Goal: Task Accomplishment & Management: Use online tool/utility

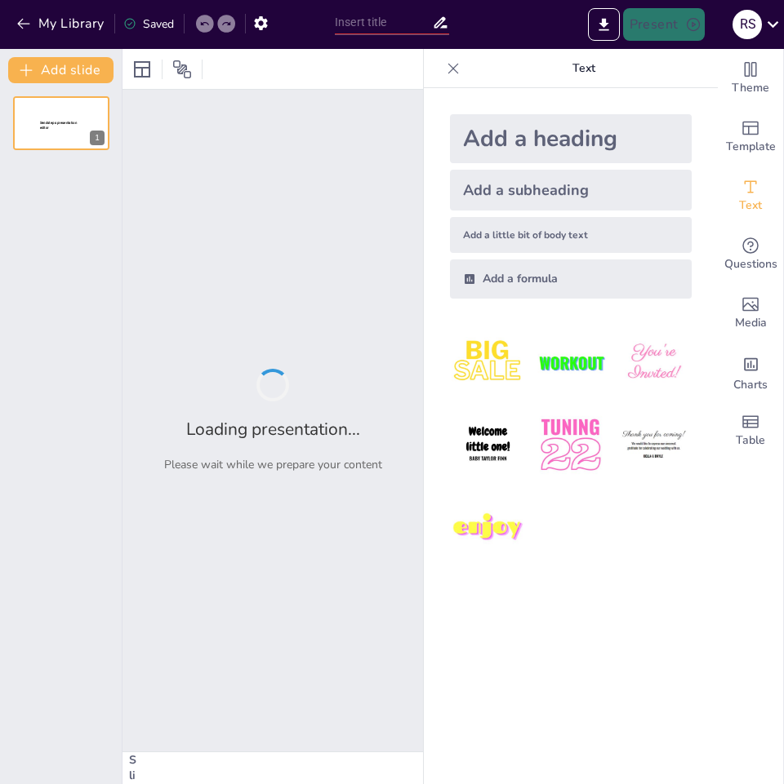
type input "Costeo Basado en Actividades: Fundamentos y Principios Esenciales"
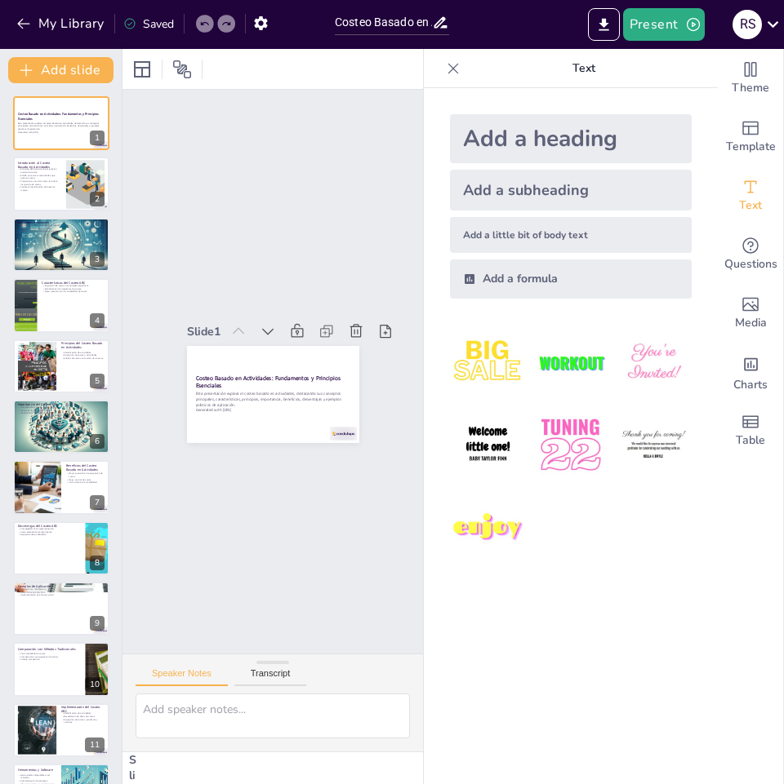
checkbox input "true"
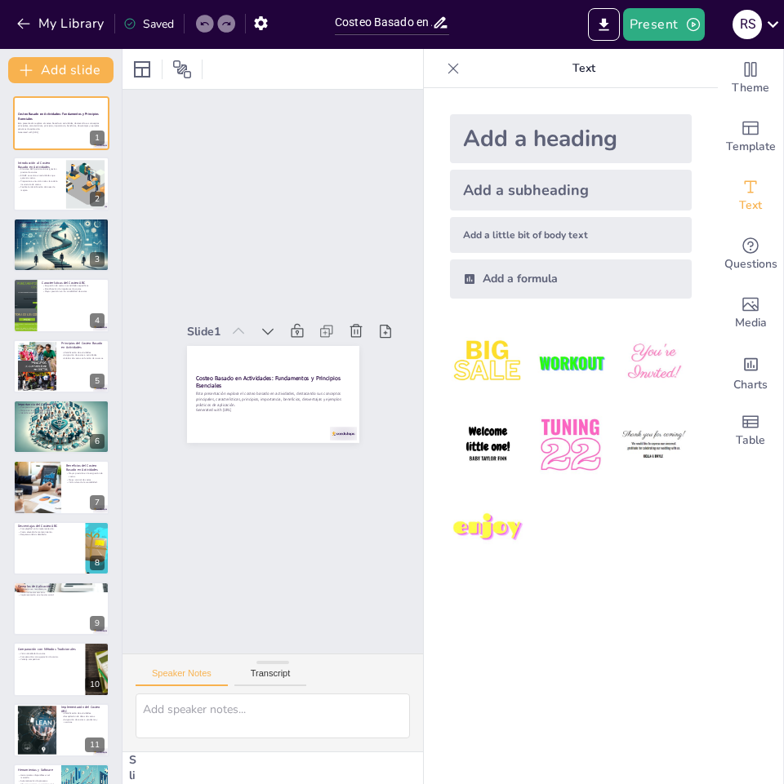
click at [445, 69] on icon at bounding box center [453, 68] width 16 height 16
checkbox input "true"
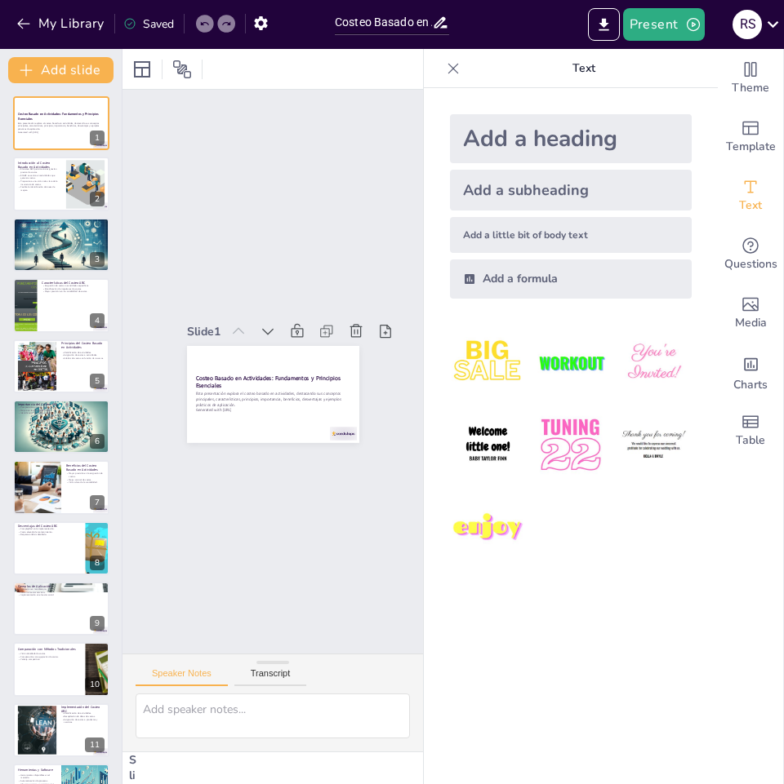
checkbox input "true"
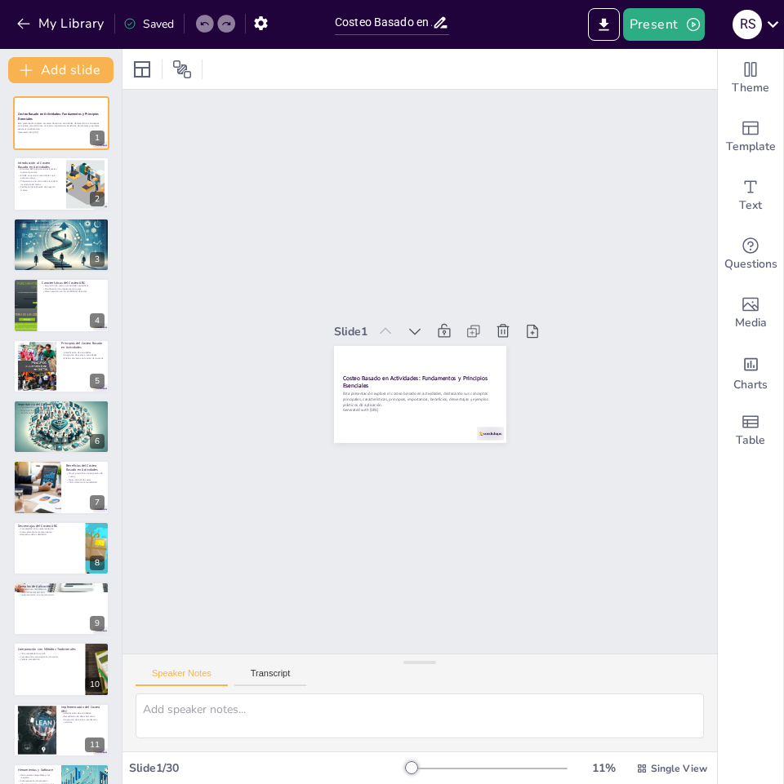
checkbox input "true"
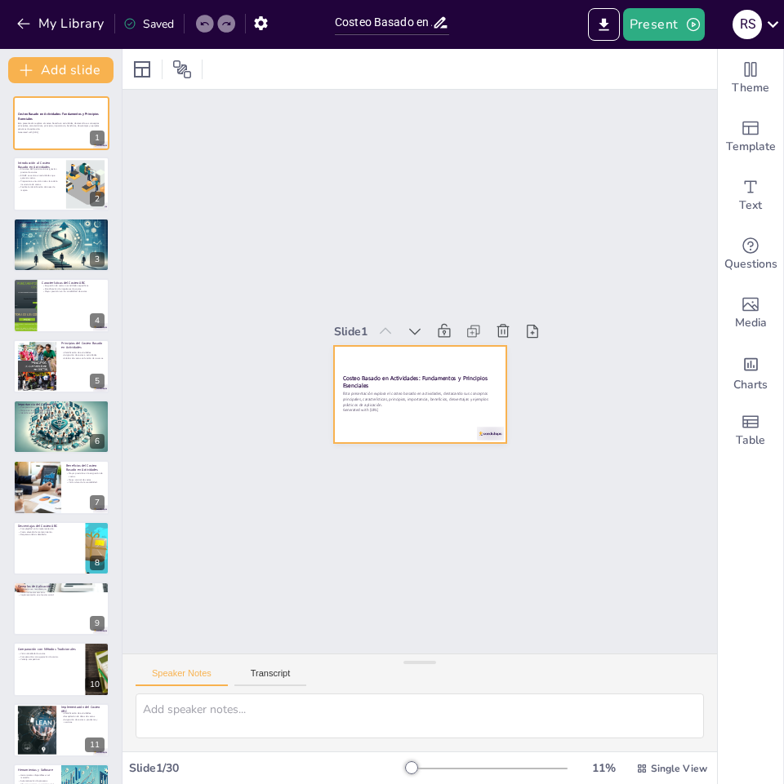
checkbox input "true"
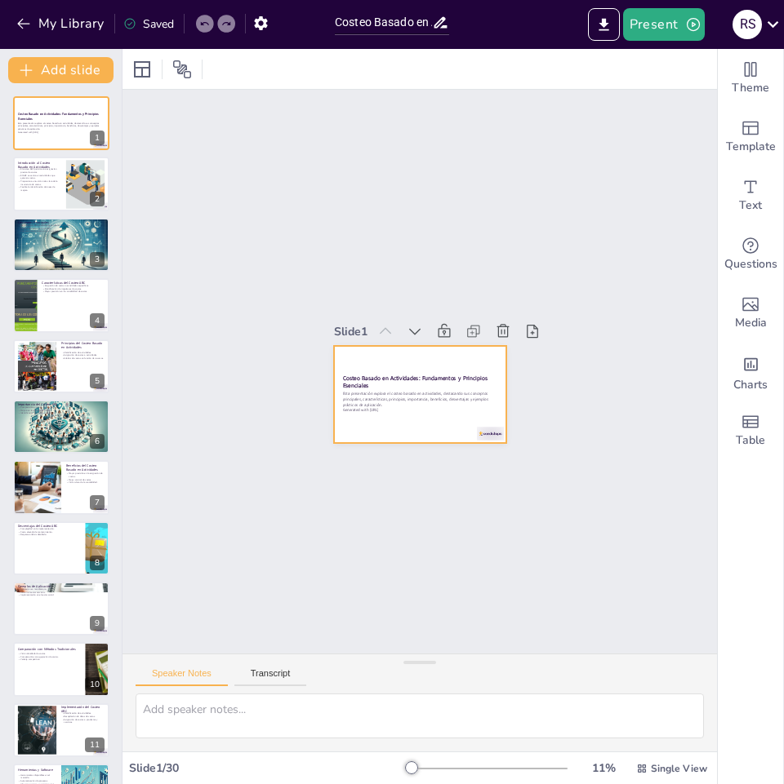
checkbox input "true"
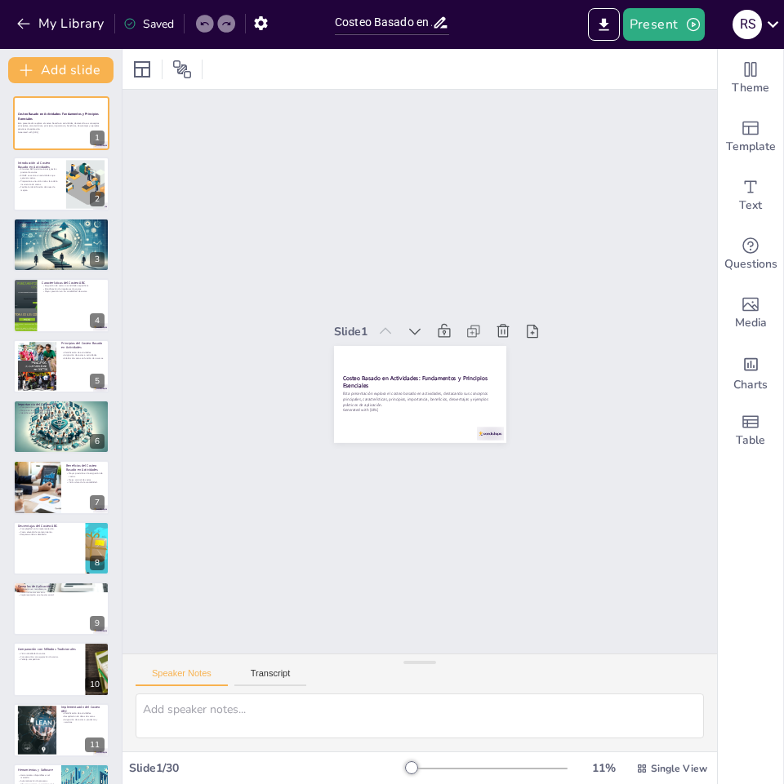
checkbox input "true"
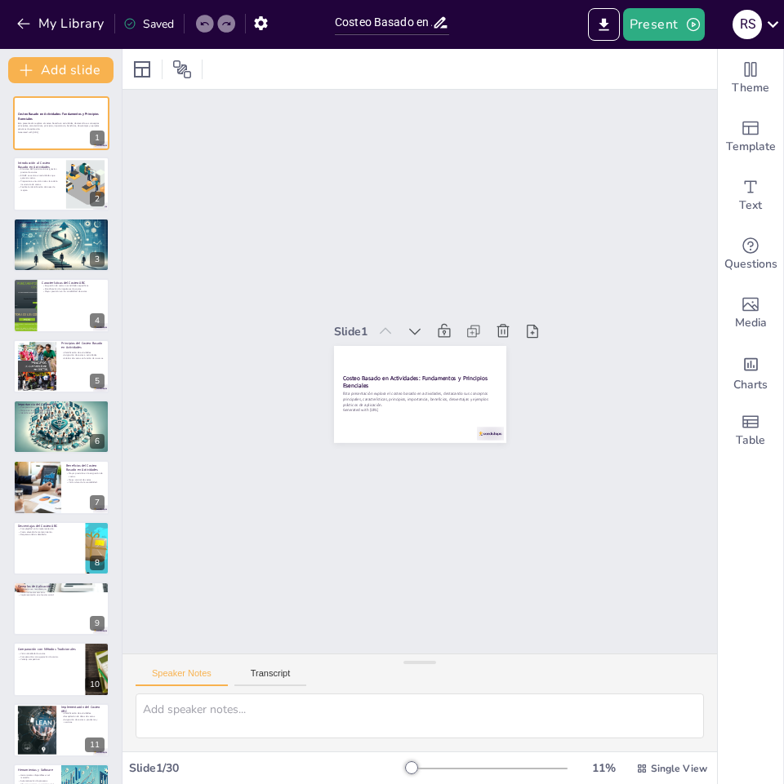
checkbox input "true"
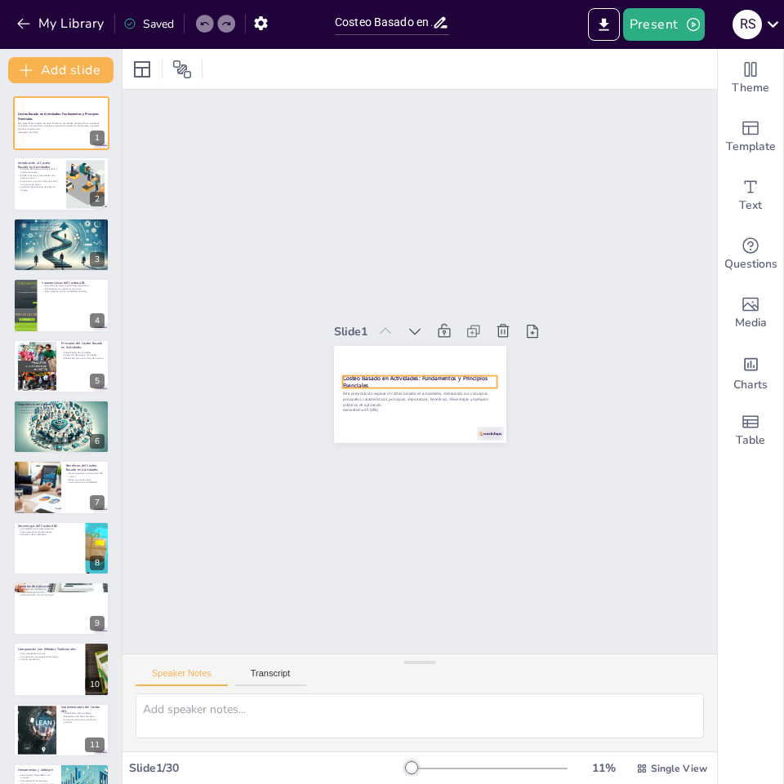
checkbox input "true"
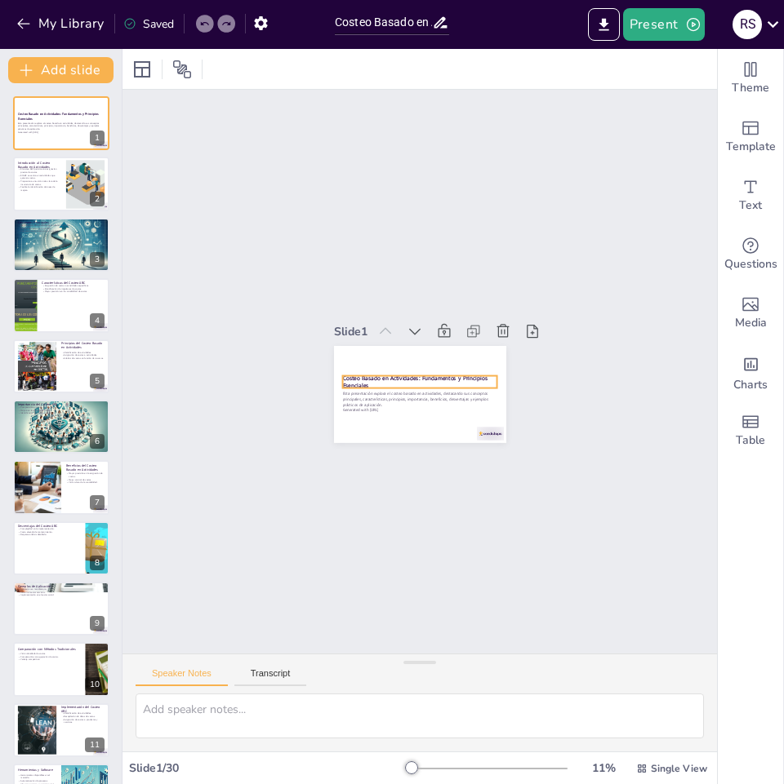
checkbox input "true"
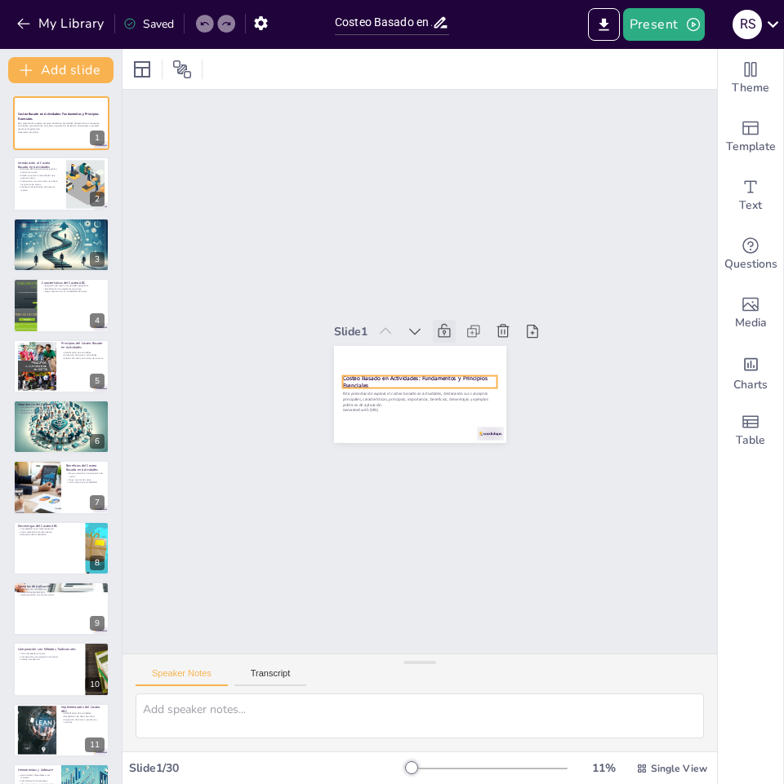
checkbox input "true"
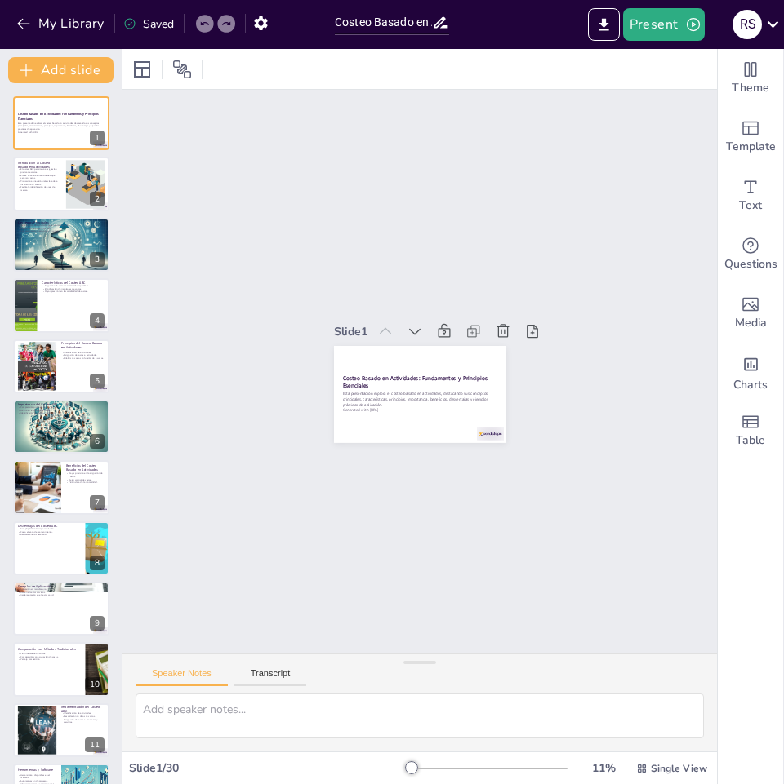
checkbox input "true"
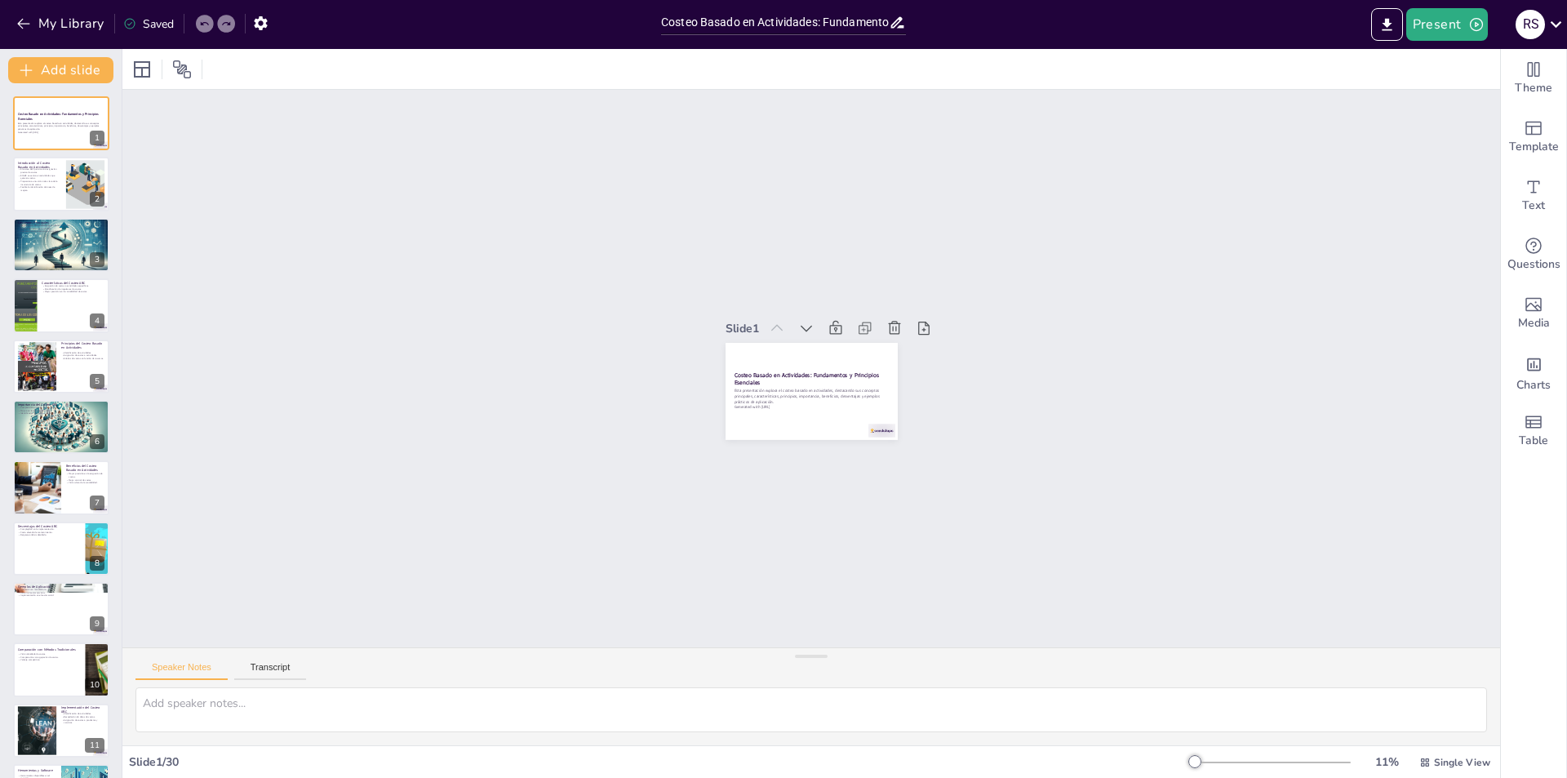
checkbox input "true"
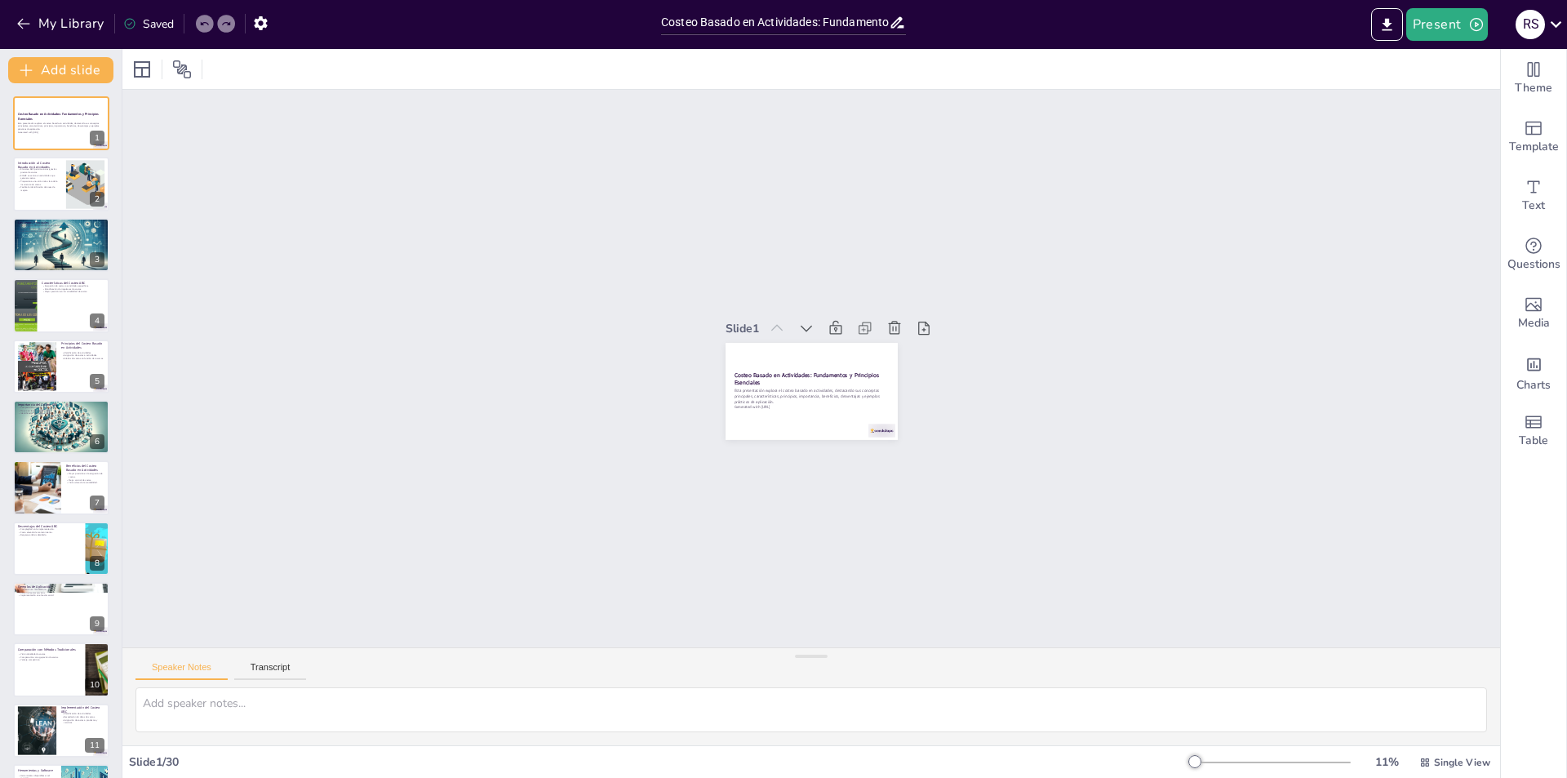
checkbox input "true"
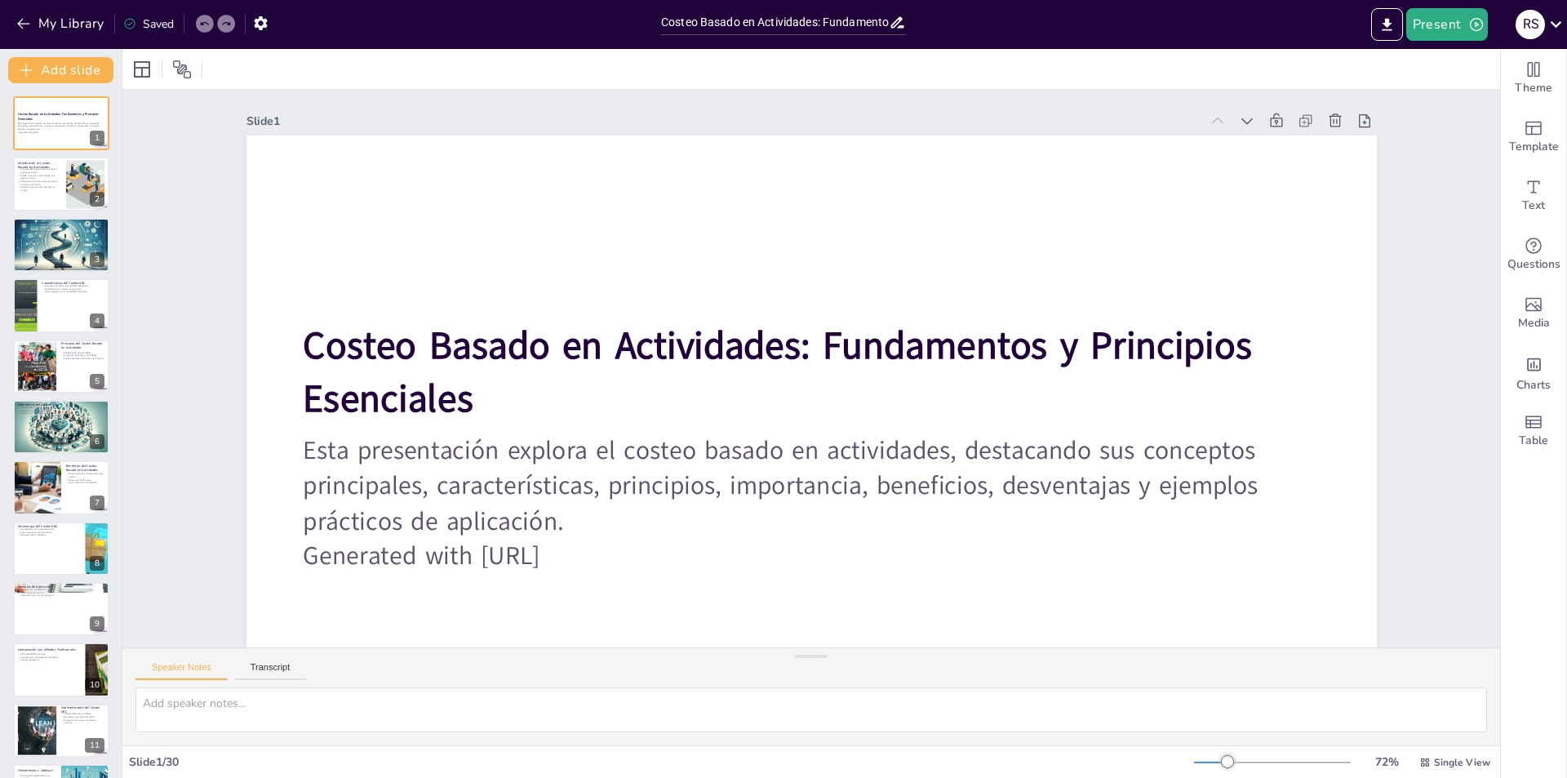
checkbox input "true"
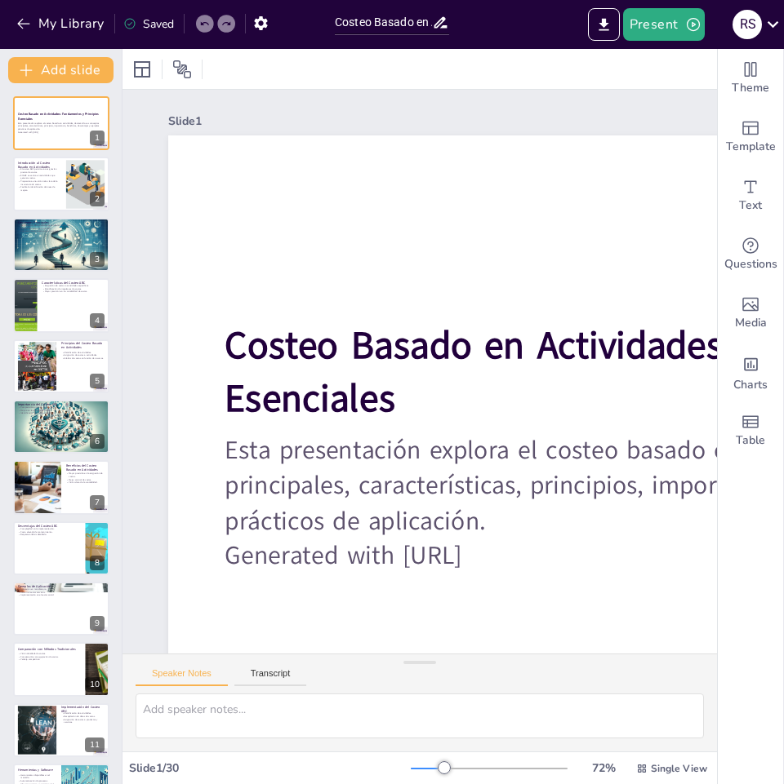
checkbox input "true"
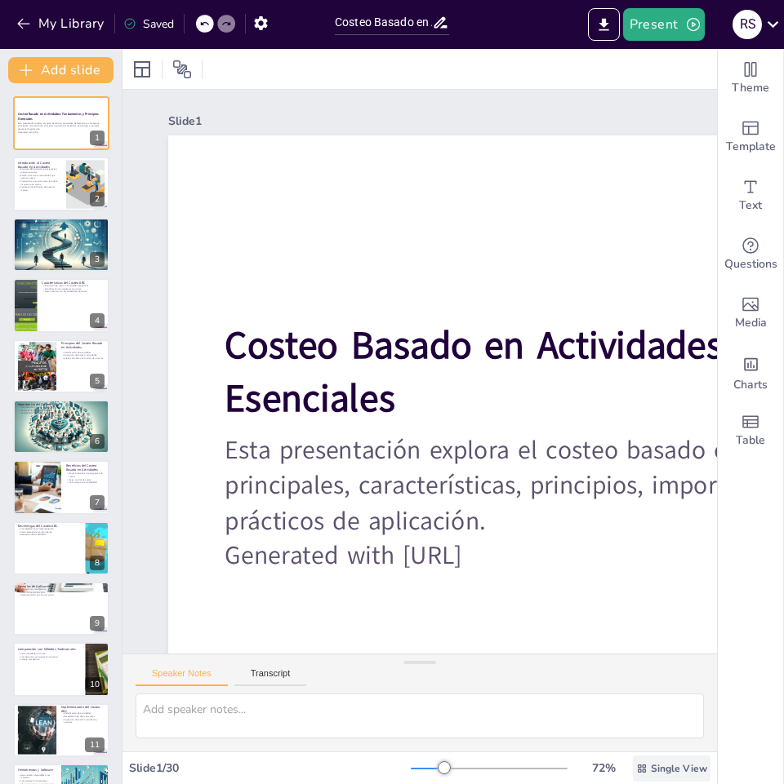
checkbox input "true"
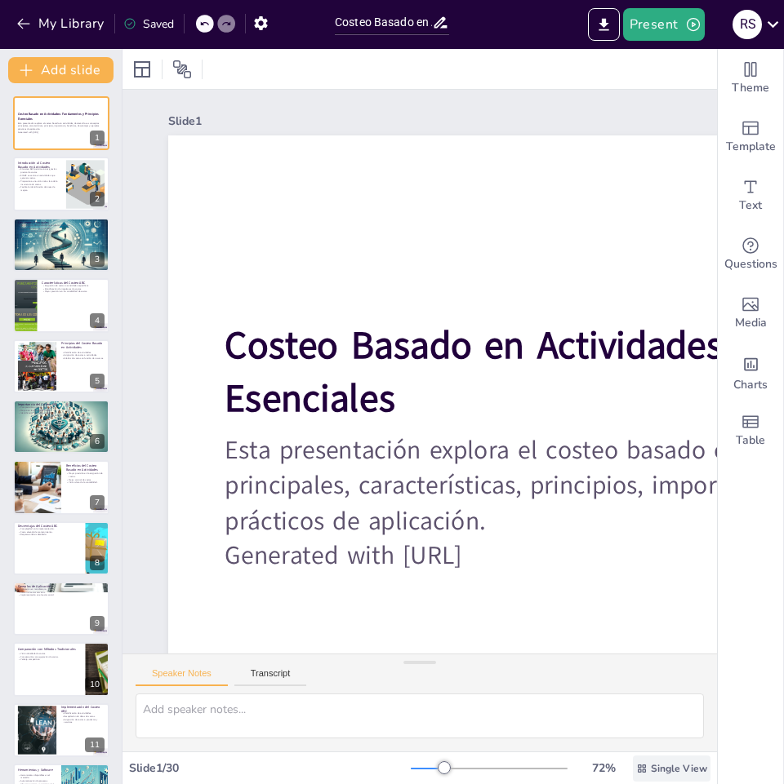
checkbox input "true"
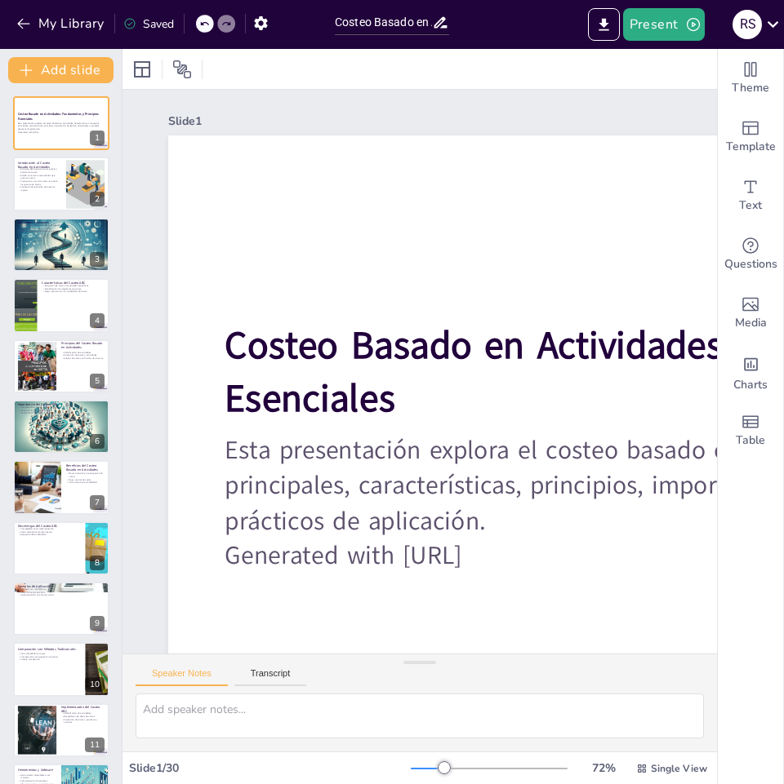
checkbox input "true"
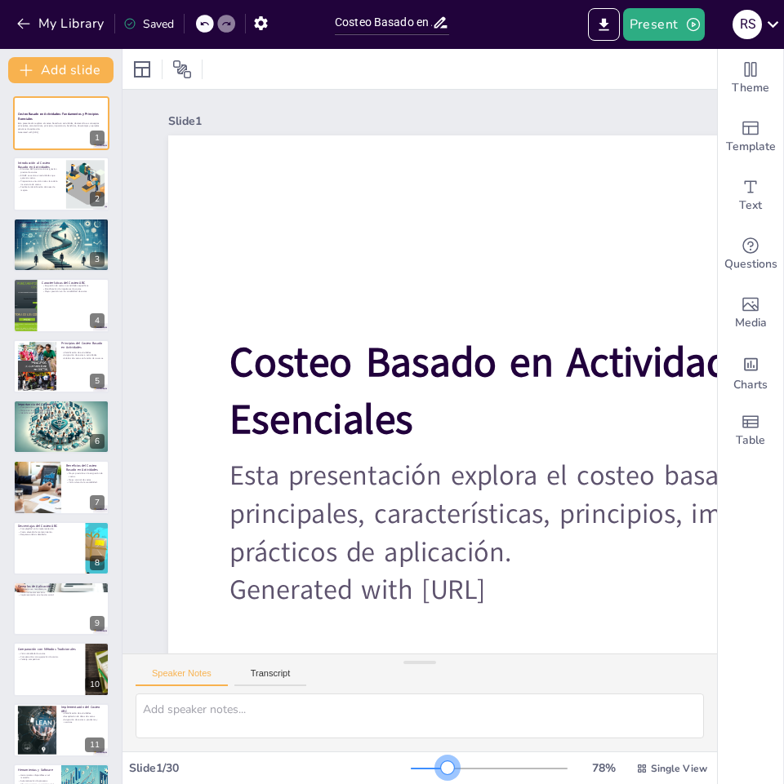
checkbox input "true"
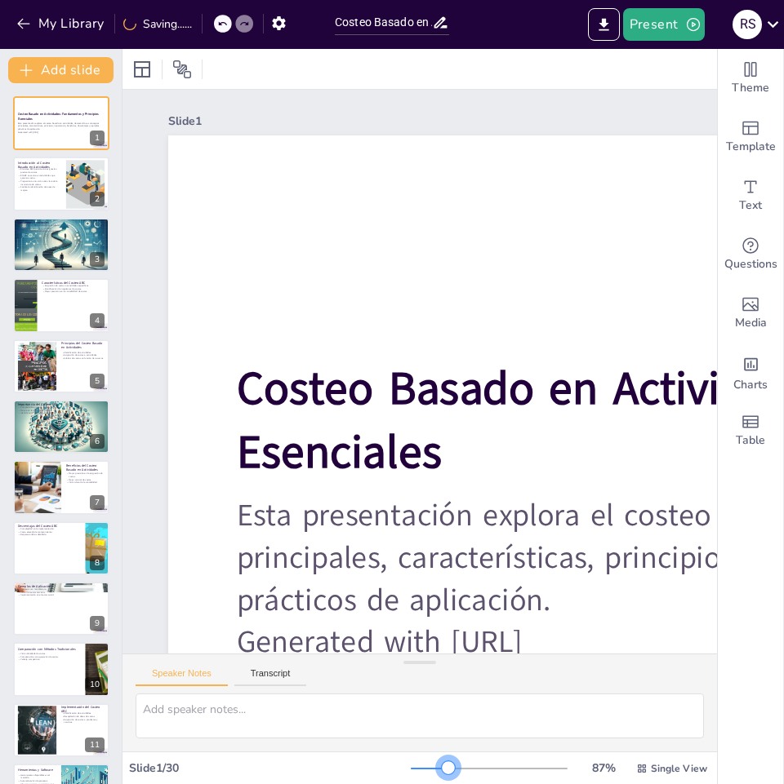
checkbox input "true"
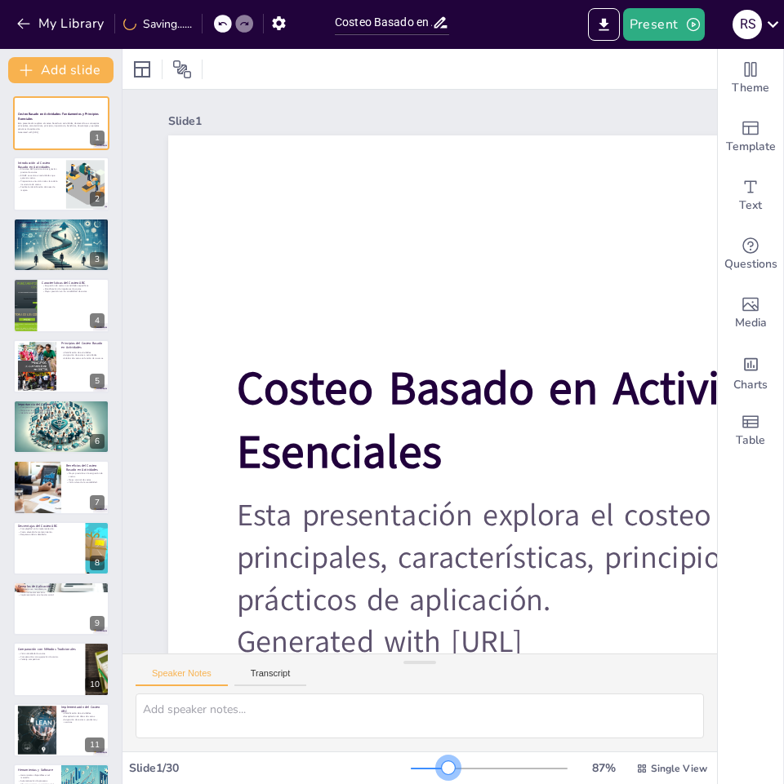
checkbox input "true"
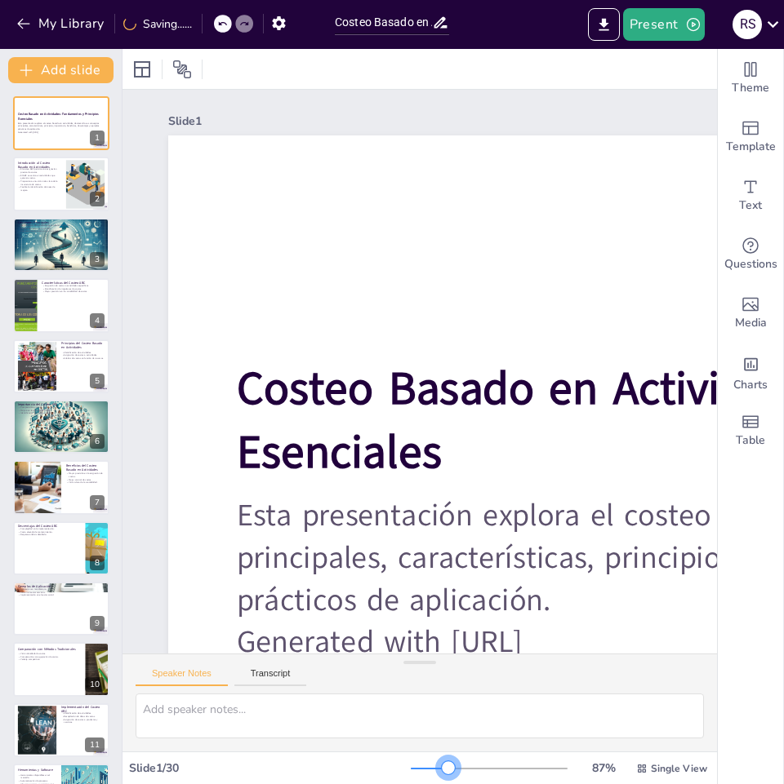
checkbox input "true"
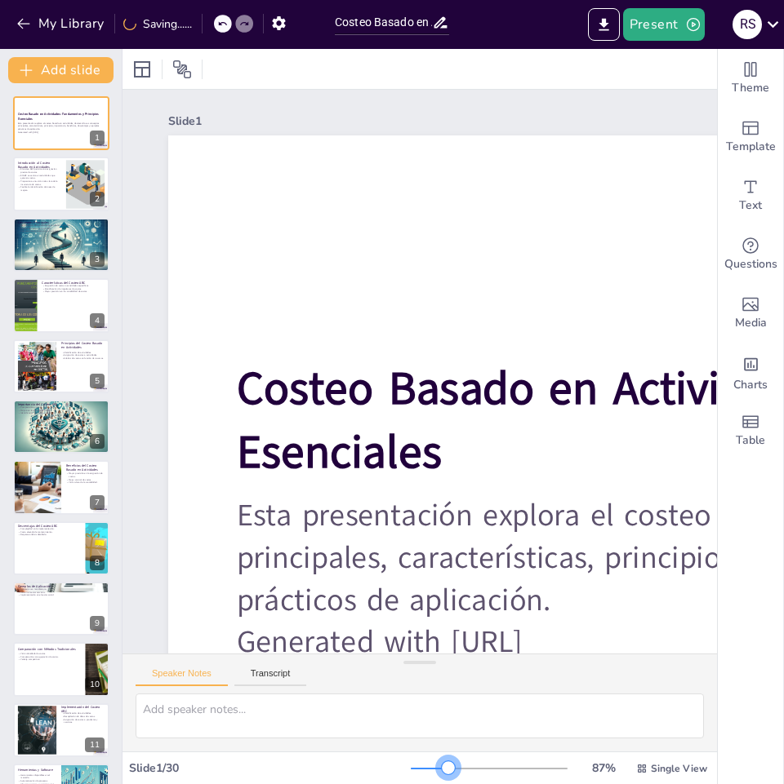
checkbox input "true"
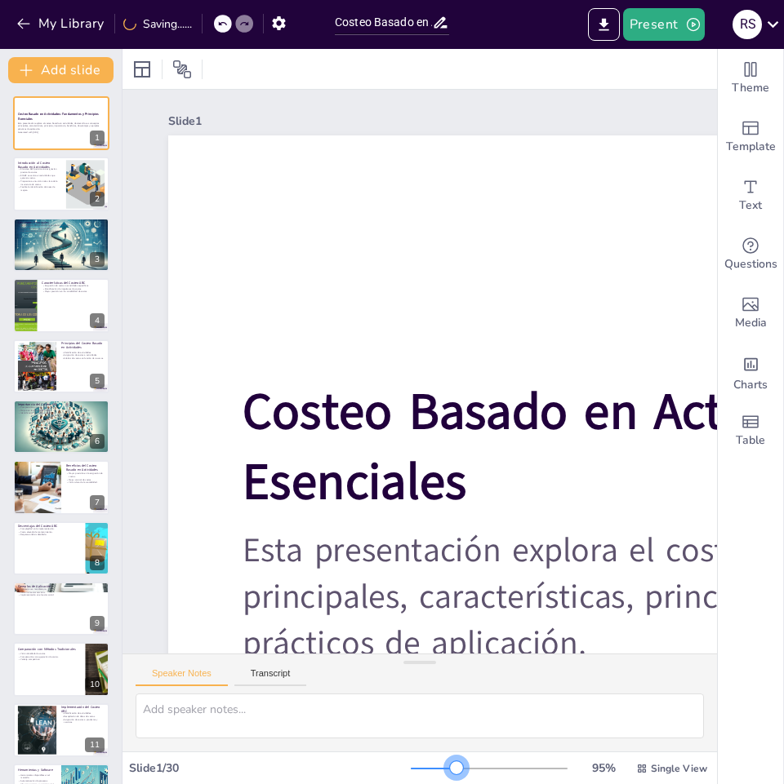
checkbox input "true"
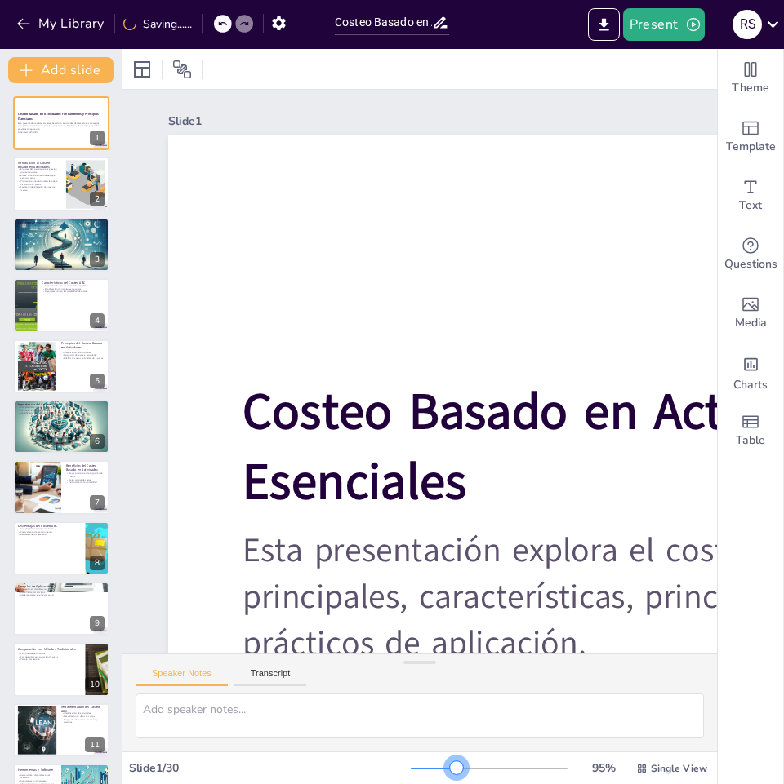
checkbox input "true"
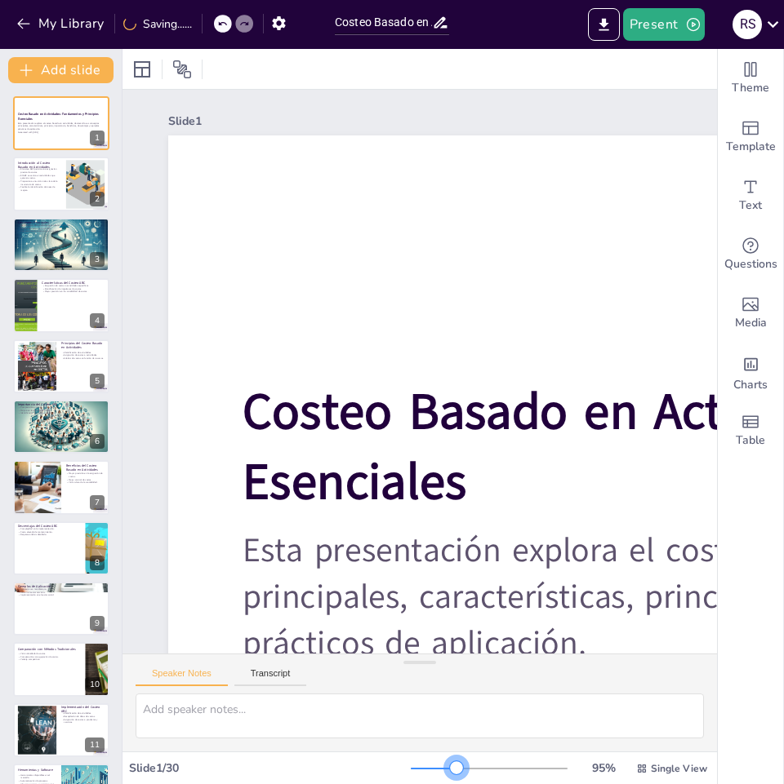
checkbox input "true"
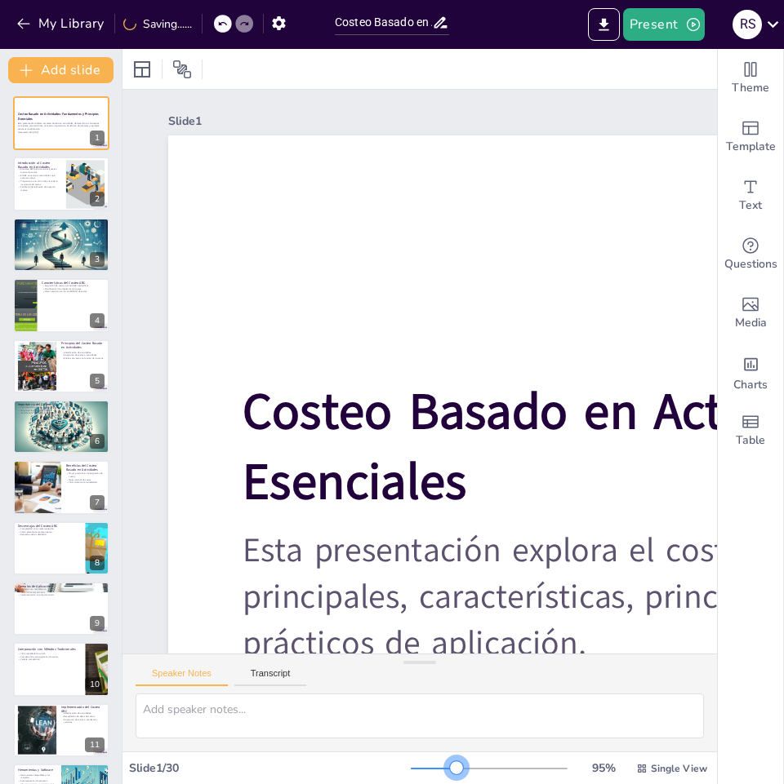
checkbox input "true"
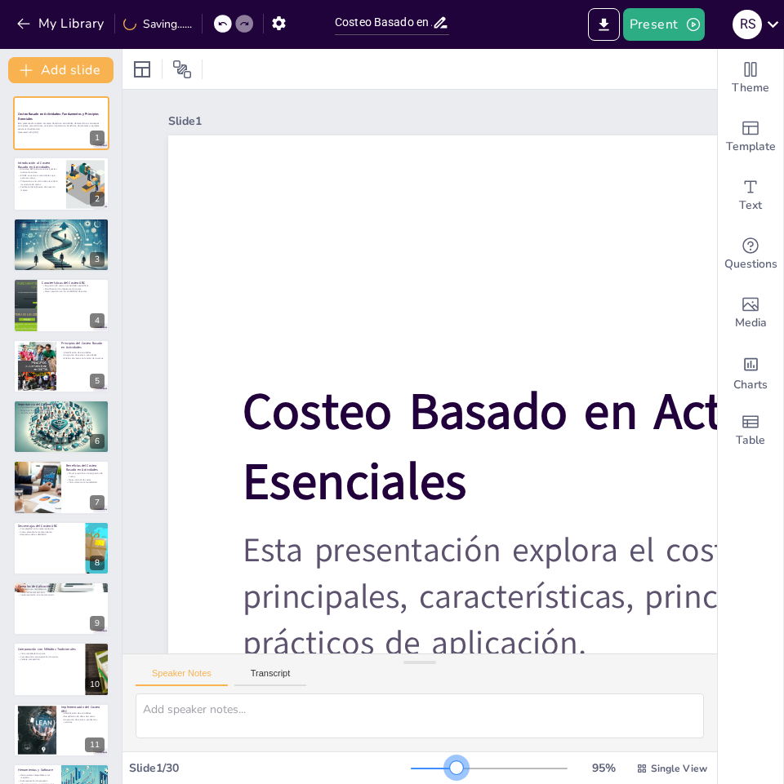
checkbox input "true"
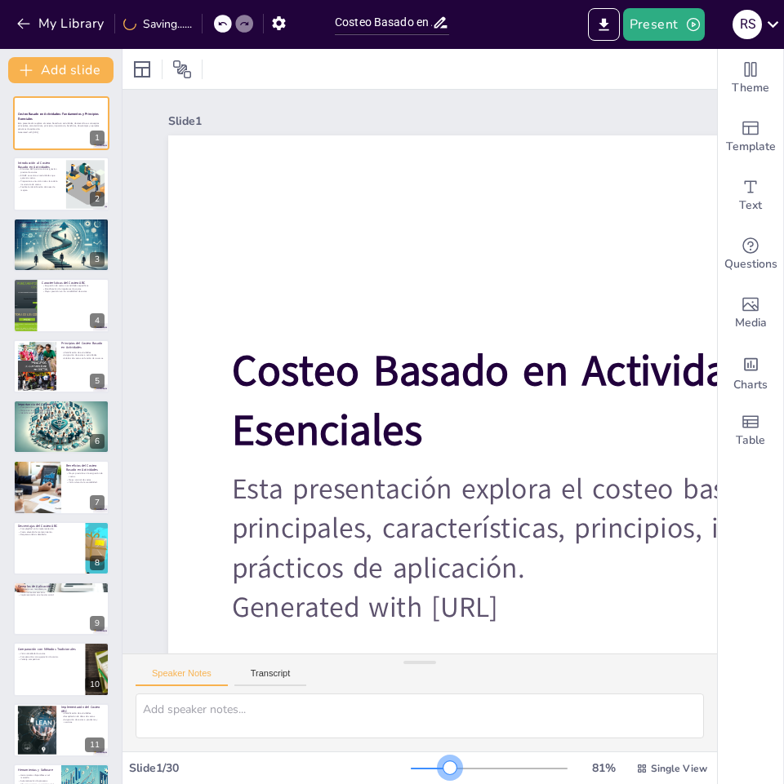
checkbox input "true"
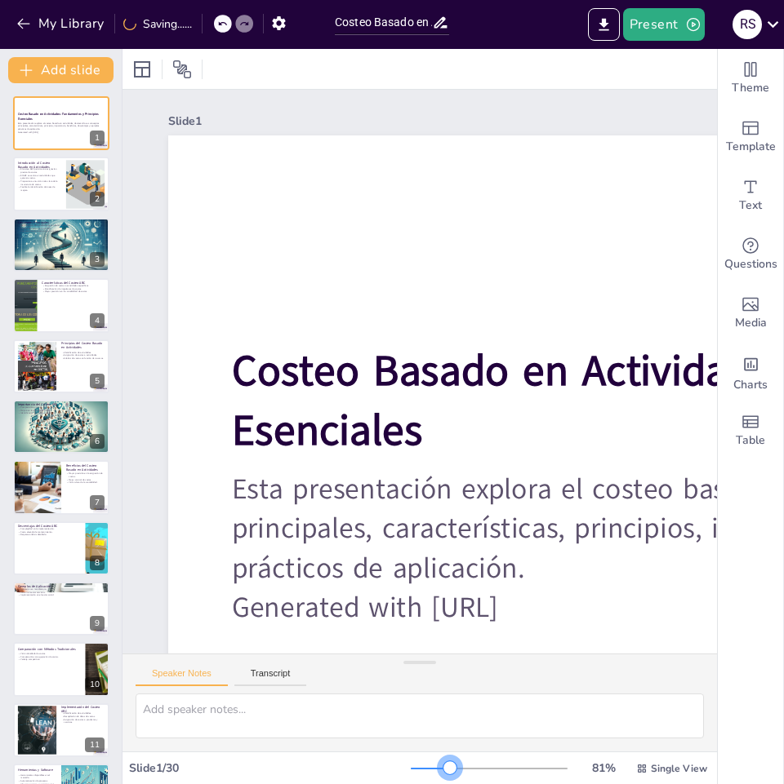
checkbox input "true"
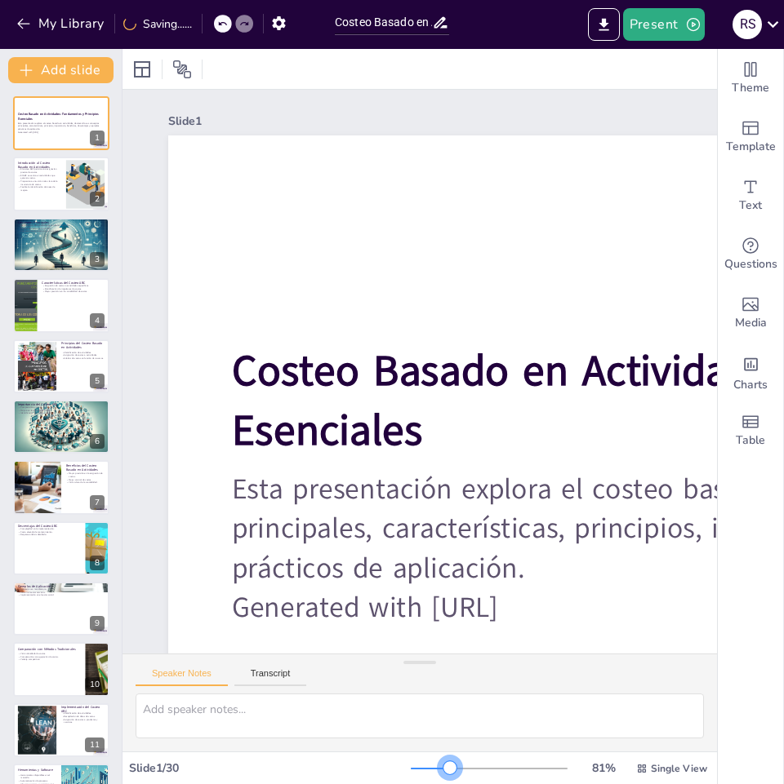
checkbox input "true"
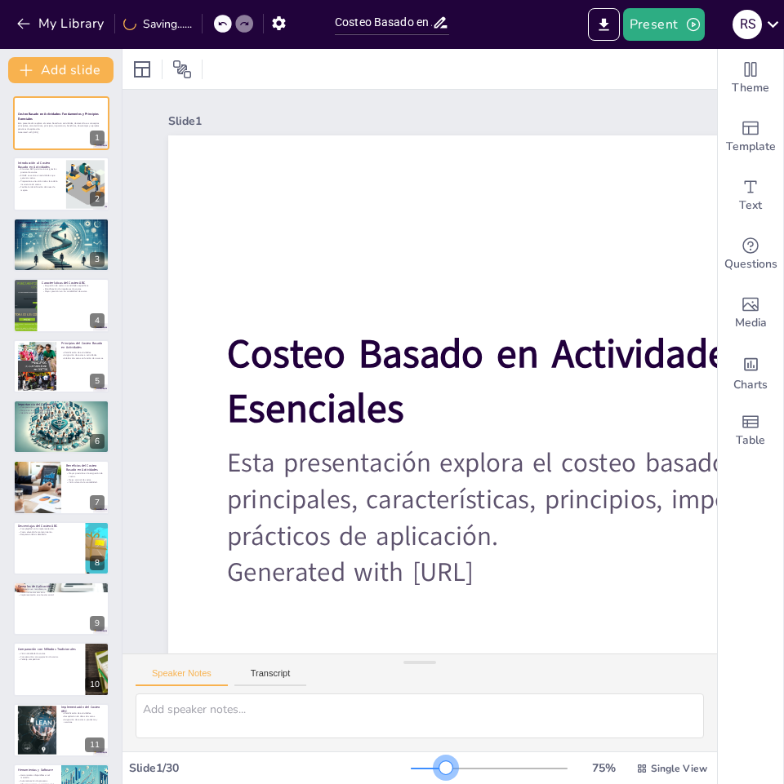
checkbox input "true"
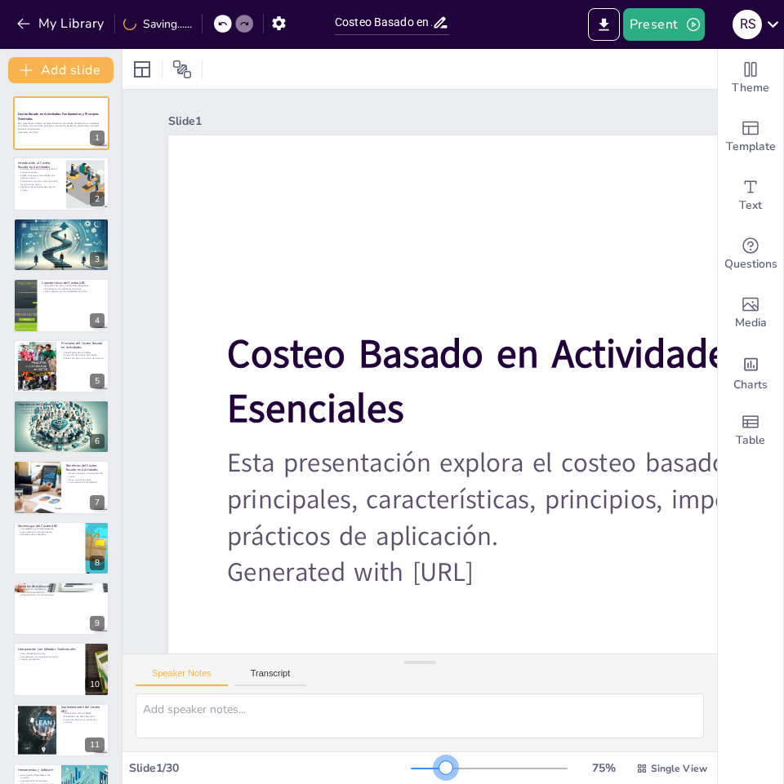
checkbox input "true"
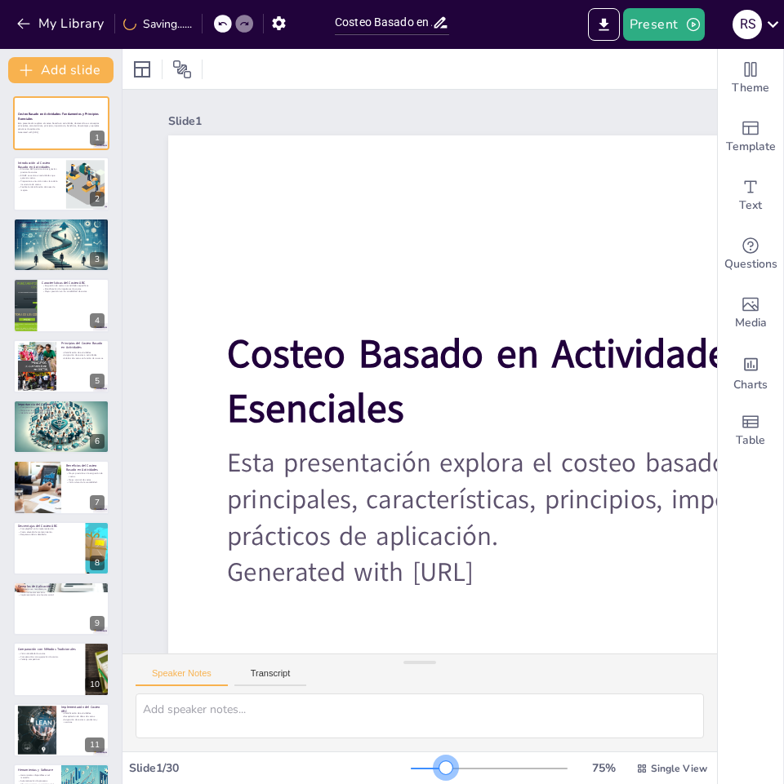
checkbox input "true"
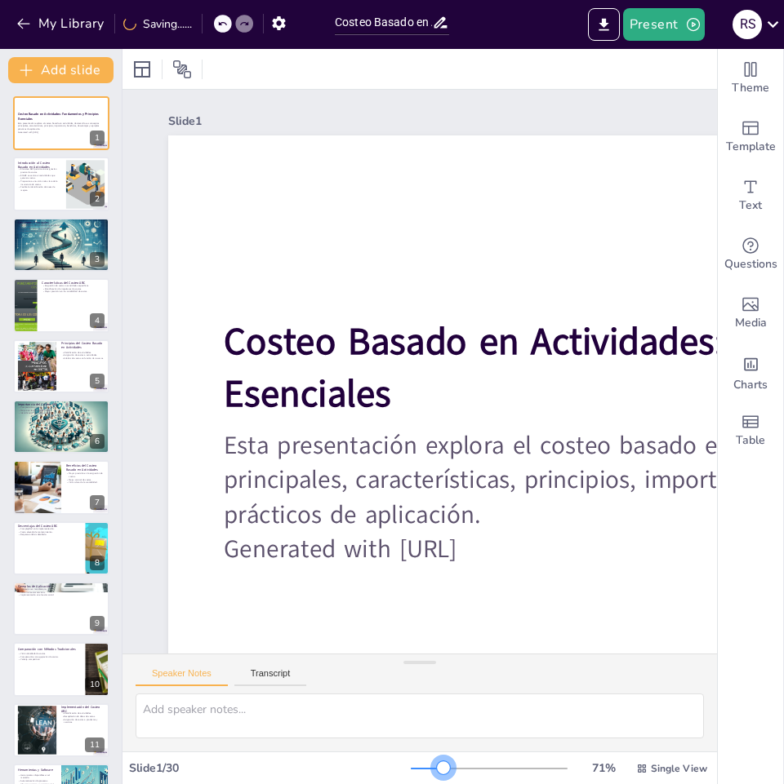
checkbox input "true"
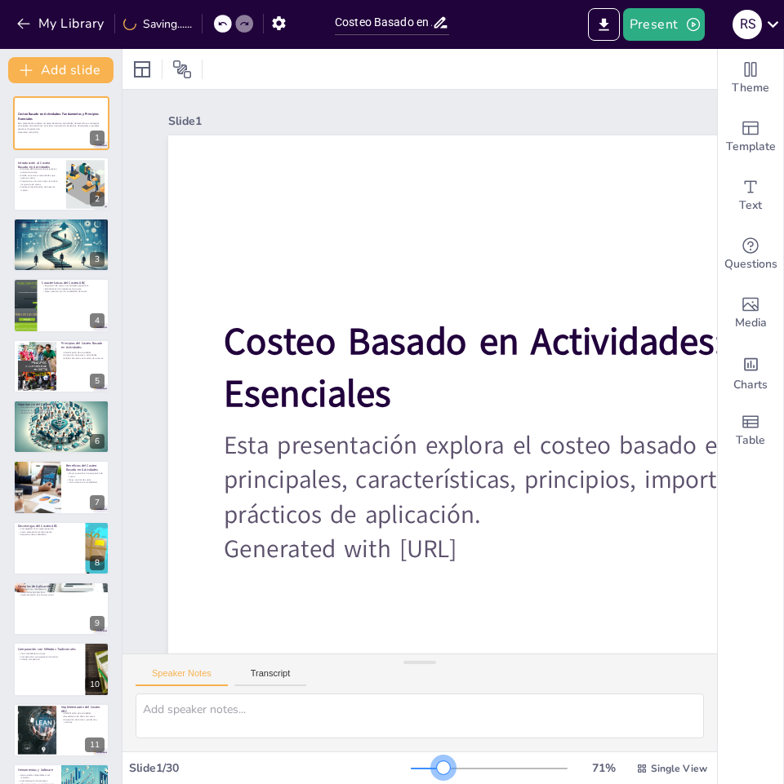
checkbox input "true"
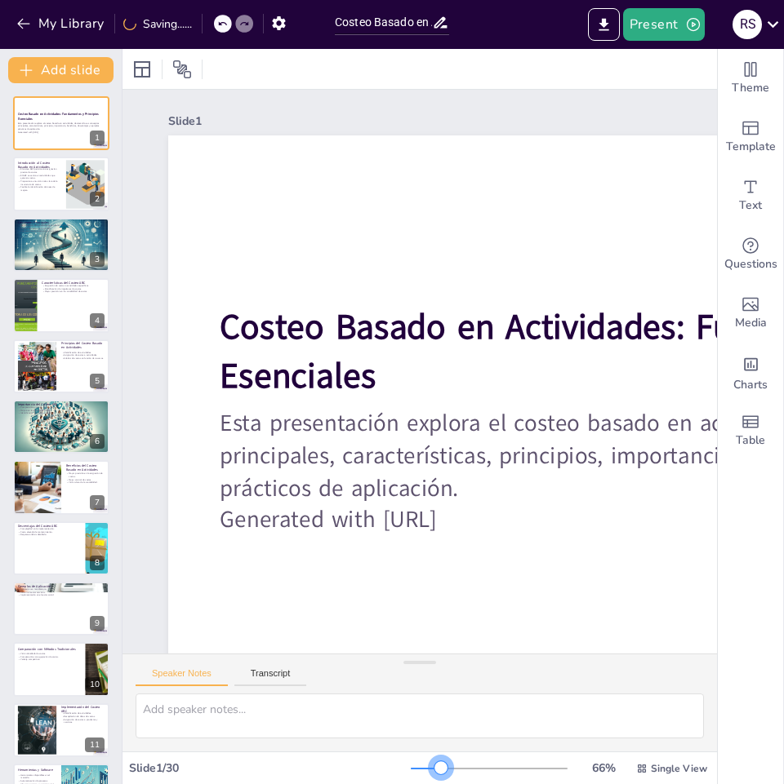
checkbox input "true"
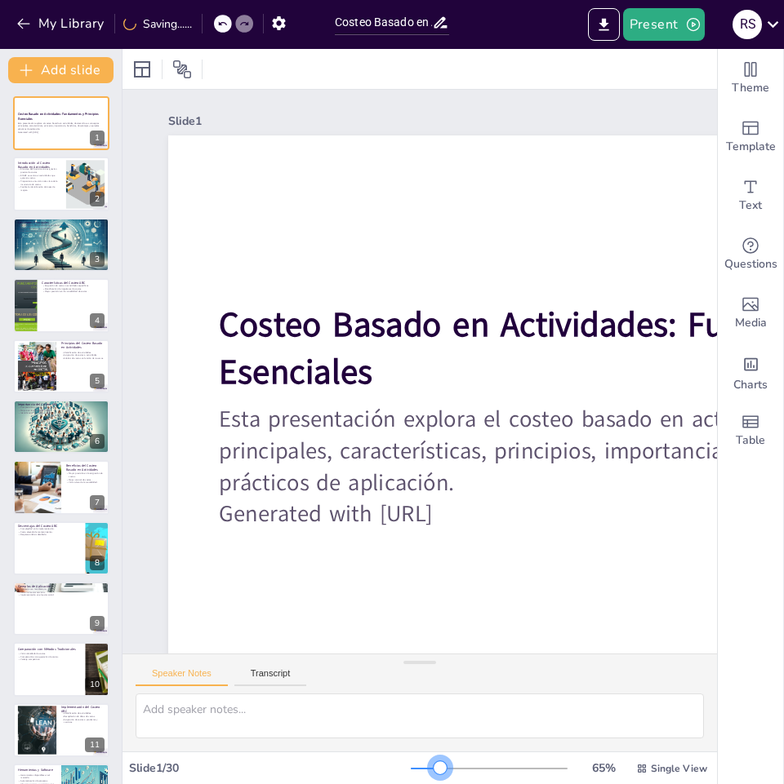
checkbox input "true"
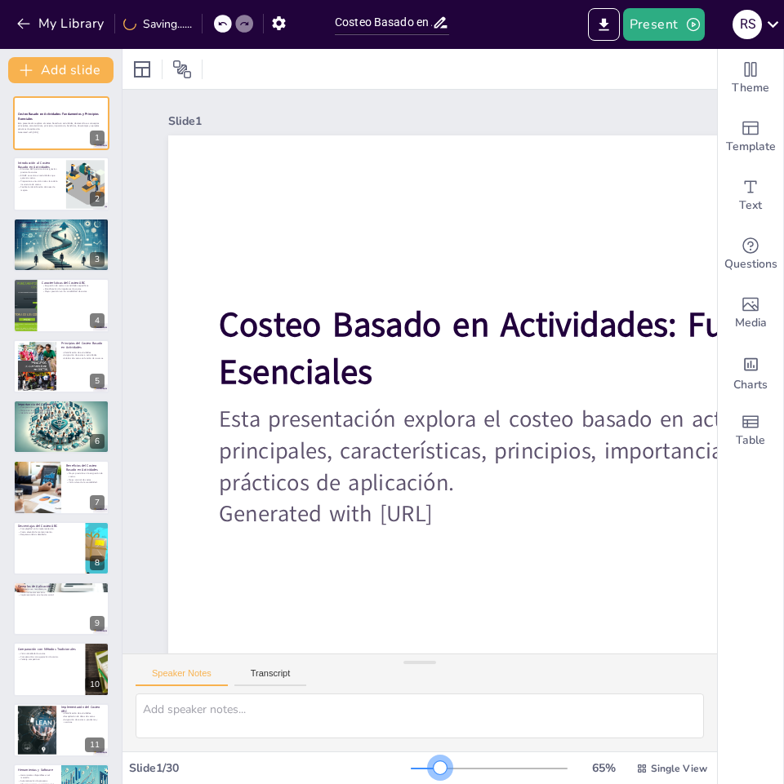
checkbox input "true"
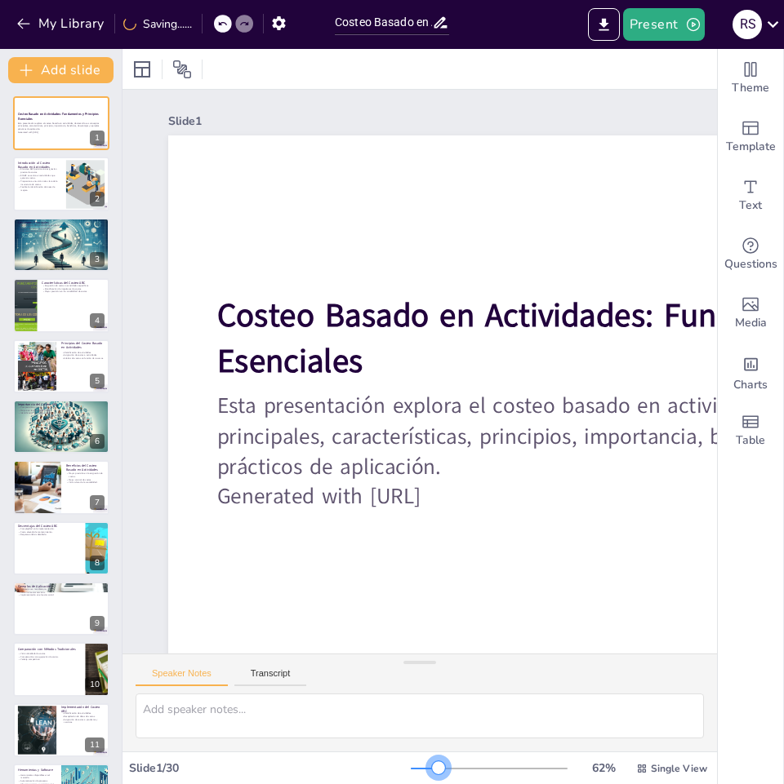
checkbox input "true"
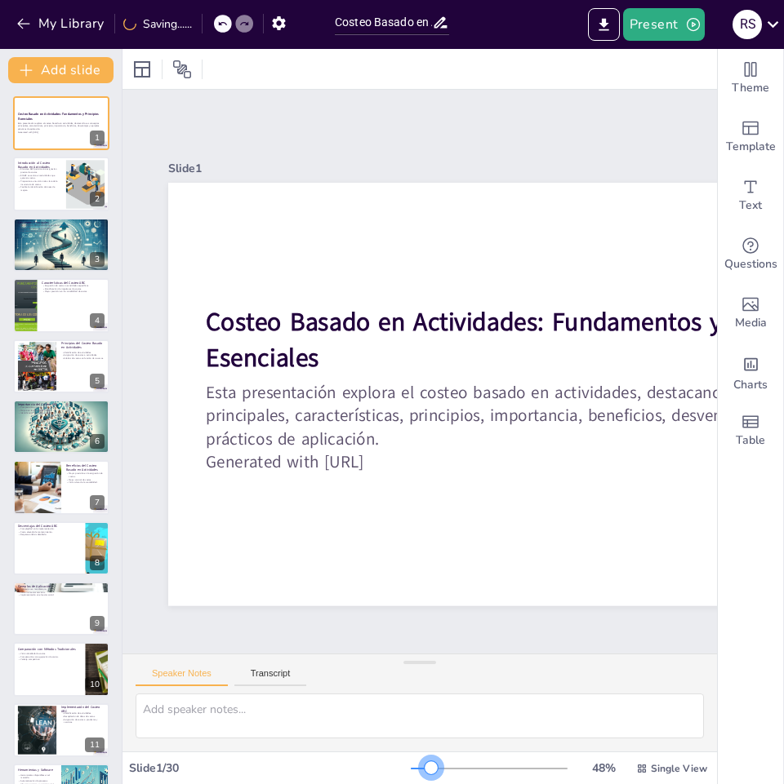
drag, startPoint x: 437, startPoint y: 766, endPoint x: 420, endPoint y: 776, distance: 19.0
click at [420, 776] on div "48 % Single View" at bounding box center [561, 769] width 300 height 26
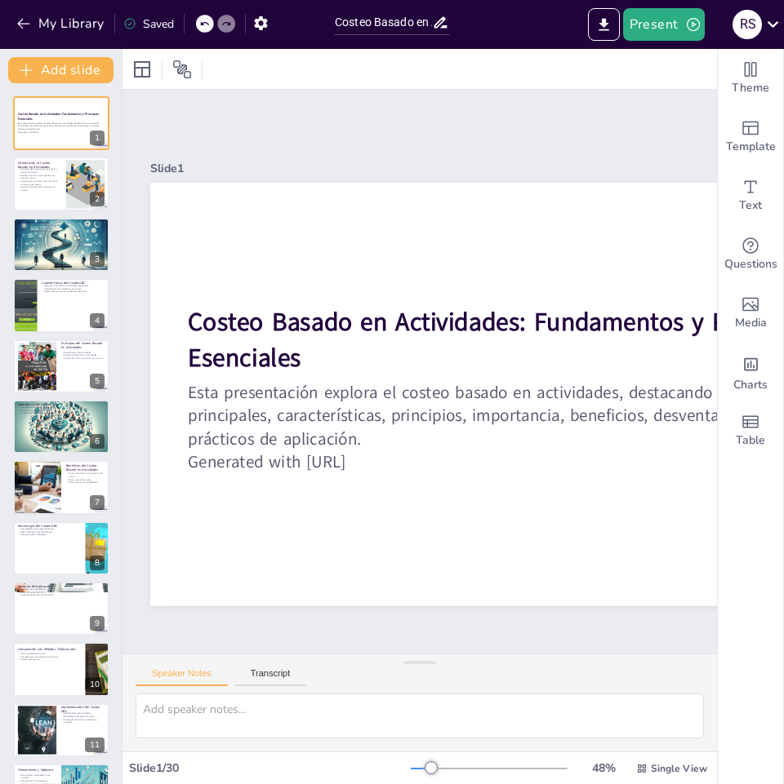
scroll to position [0, 20]
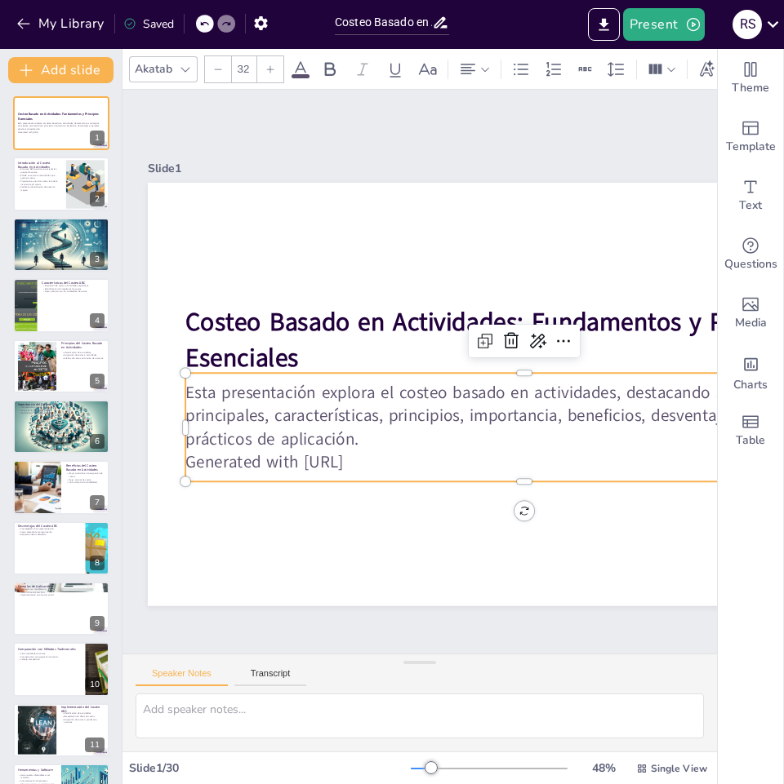
click at [331, 369] on p "Generated with [URL]" at bounding box center [348, 253] width 651 height 231
click at [341, 455] on p "Generated with [URL]" at bounding box center [490, 490] width 651 height 231
click at [341, 455] on p "Generated with [URL]" at bounding box center [421, 510] width 471 height 518
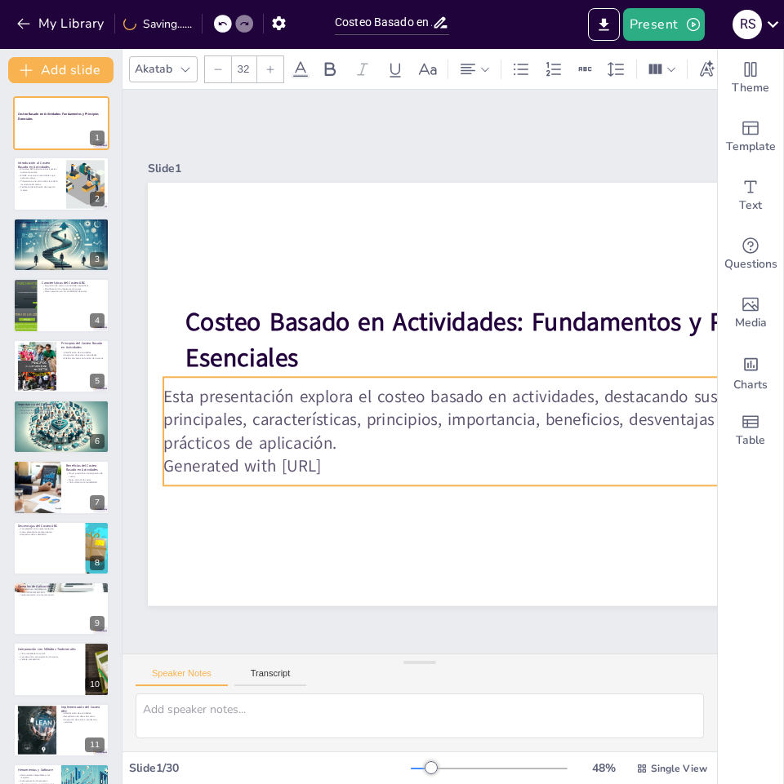
drag, startPoint x: 320, startPoint y: 456, endPoint x: 382, endPoint y: 460, distance: 62.2
click at [382, 428] on p "Generated with [URL]" at bounding box center [395, 248] width 598 height 358
click at [48, 171] on p "El costeo ABC permite una asignación precisa de costos." at bounding box center [39, 170] width 44 height 6
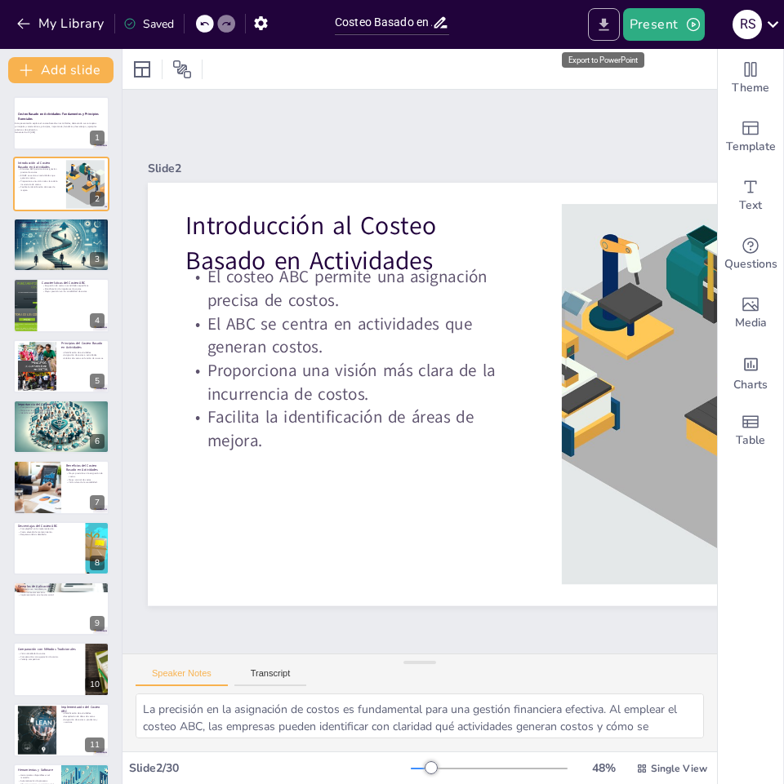
click at [605, 32] on icon "Export to PowerPoint" at bounding box center [603, 24] width 17 height 17
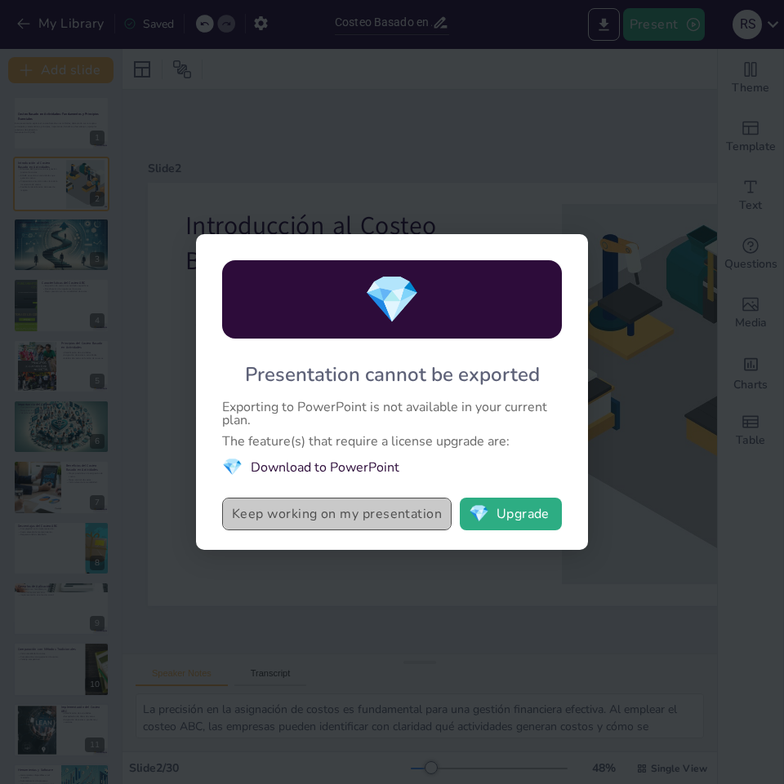
click at [364, 522] on button "Keep working on my presentation" at bounding box center [336, 514] width 229 height 33
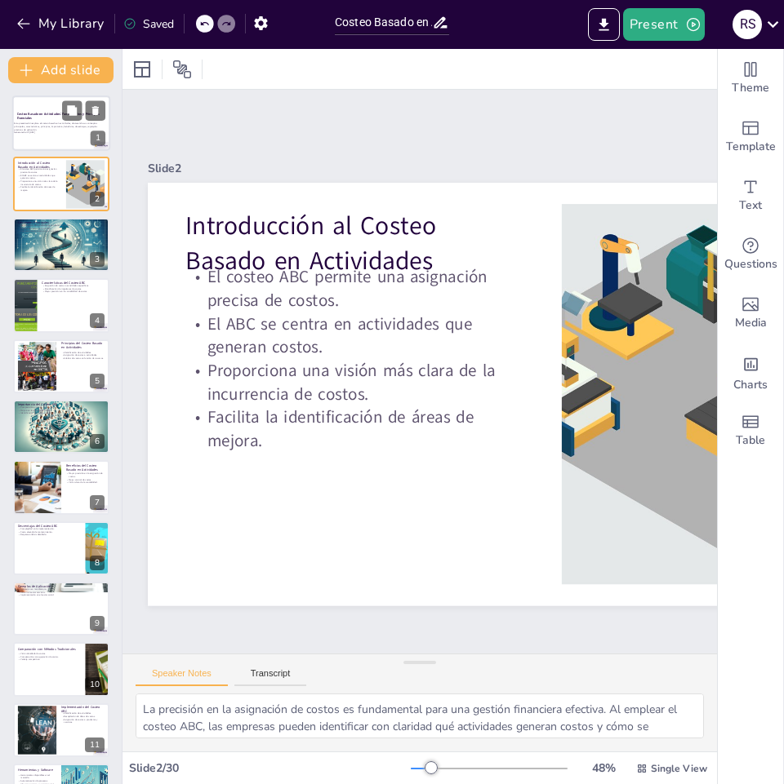
click at [59, 123] on p "Esta presentación explora el costeo basado en actividades, destacando sus conce…" at bounding box center [58, 126] width 88 height 9
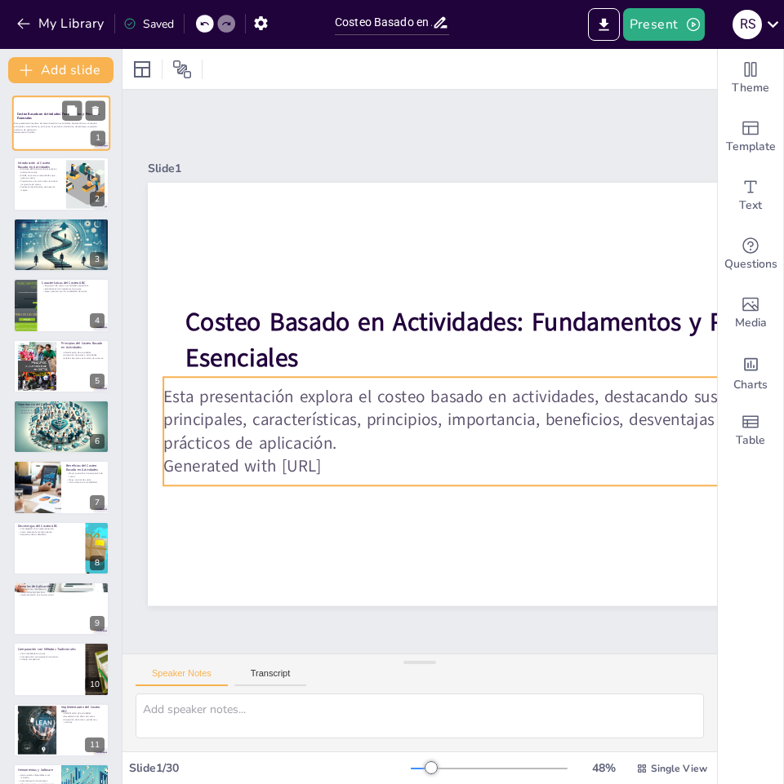
click at [63, 132] on p "Generated with [URL]" at bounding box center [58, 132] width 88 height 3
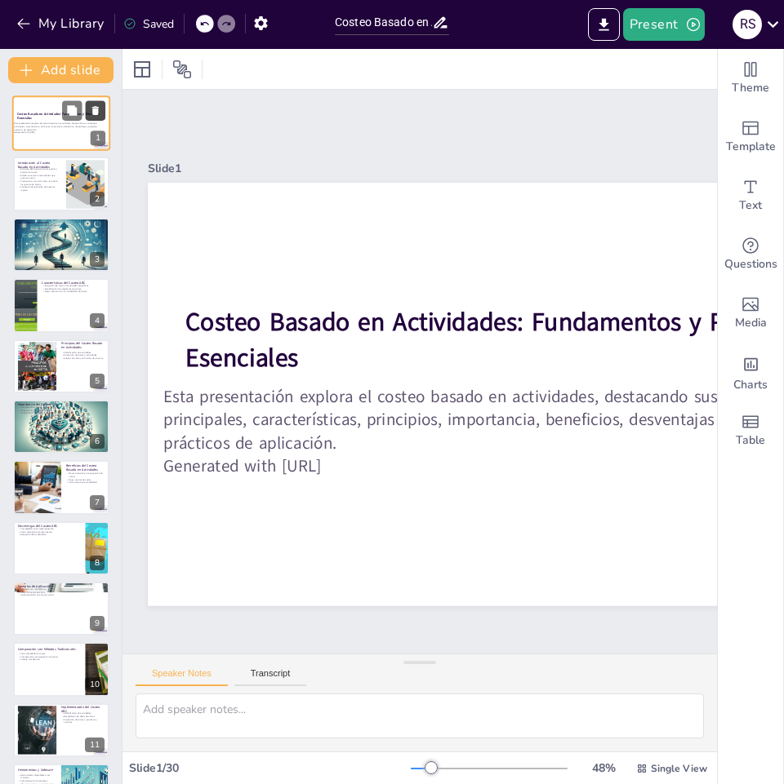
click at [87, 112] on button at bounding box center [96, 110] width 20 height 20
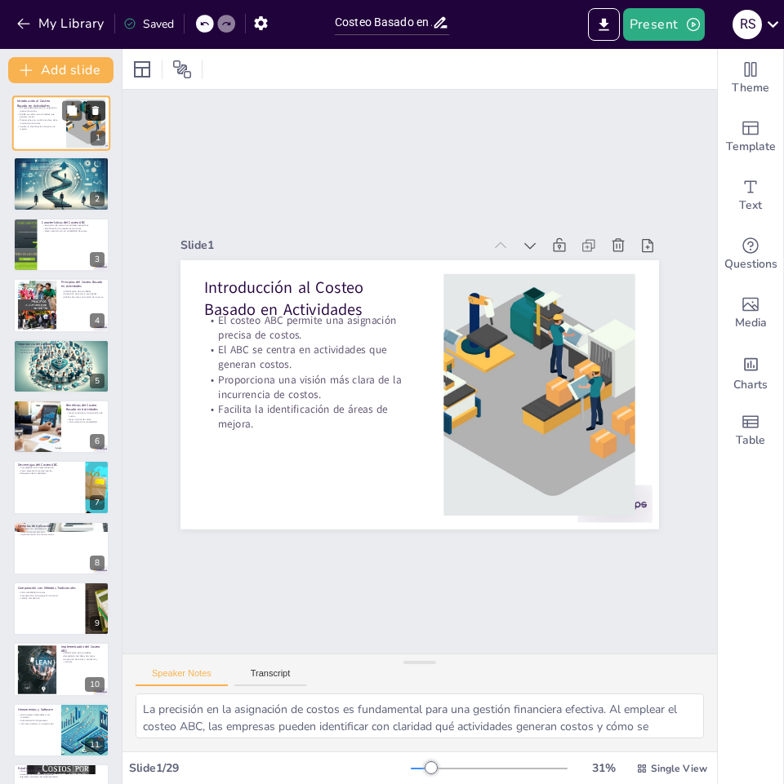
scroll to position [0, 0]
click at [45, 203] on div at bounding box center [61, 184] width 98 height 56
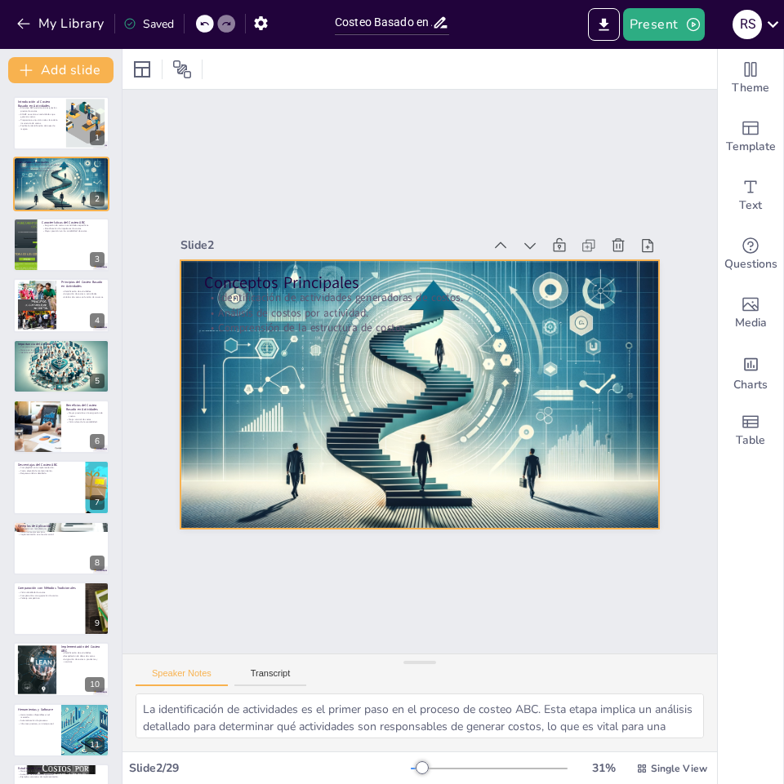
click at [380, 473] on div at bounding box center [397, 374] width 322 height 504
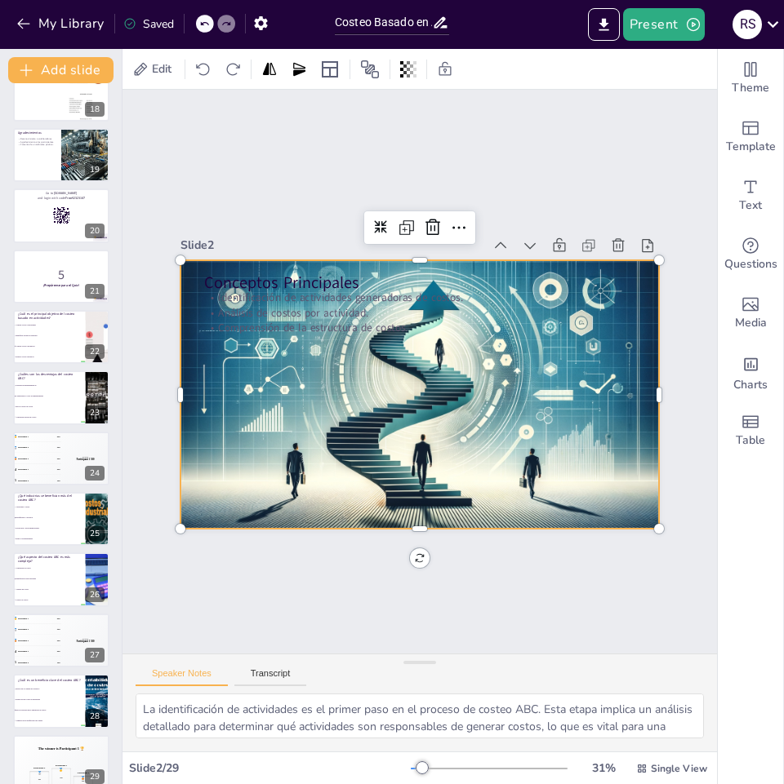
scroll to position [1079, 0]
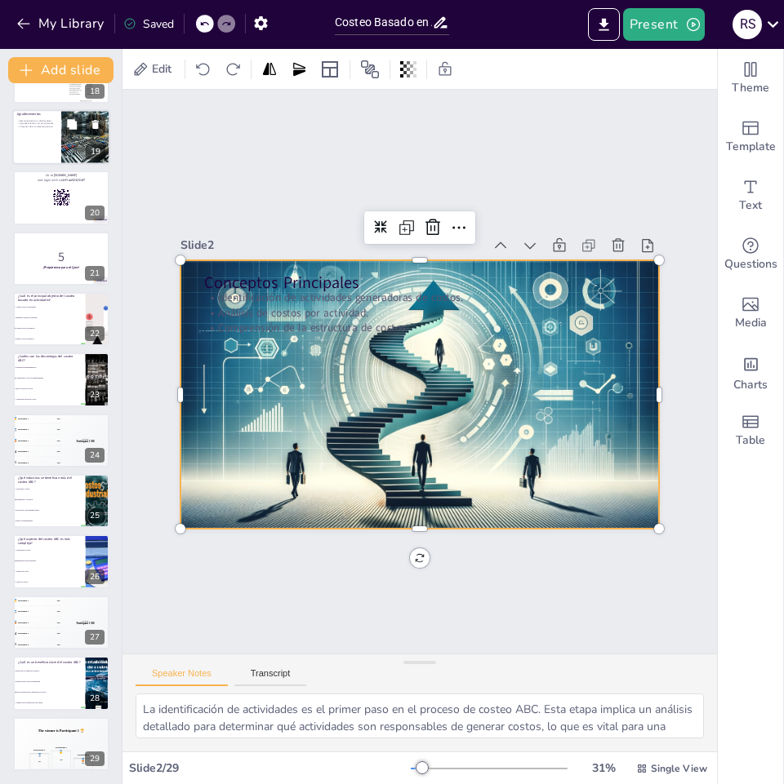
click at [41, 127] on p "Fomento de un ambiente positivo." at bounding box center [36, 126] width 39 height 3
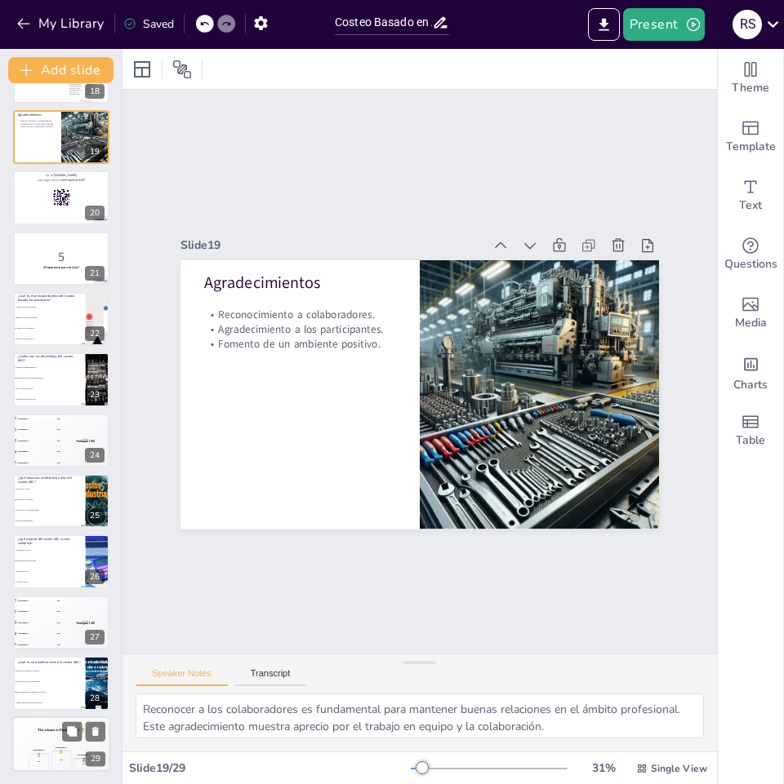
click at [29, 732] on h4 "The winner is Participant 1 🏆" at bounding box center [61, 730] width 98 height 4
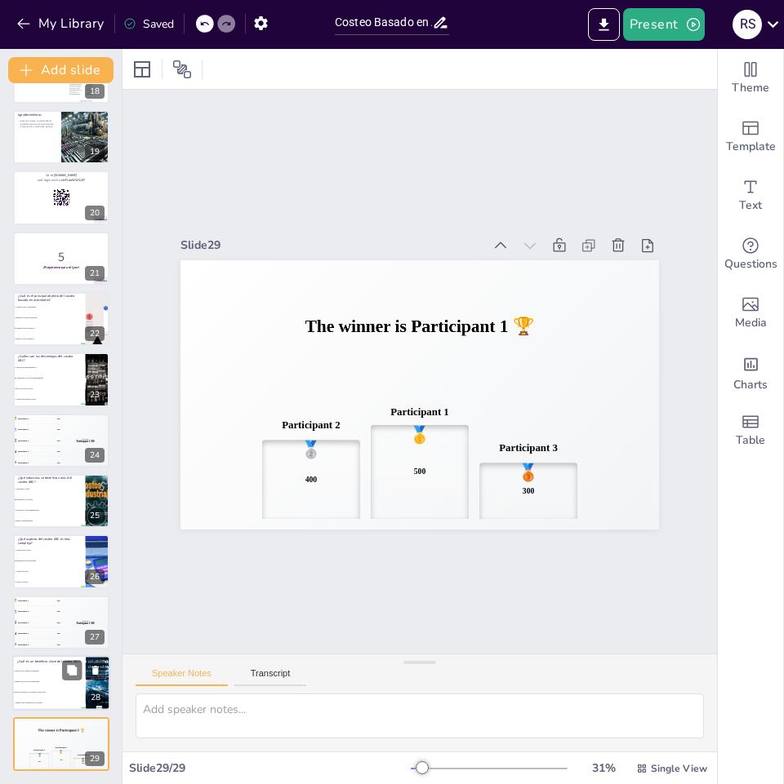
click at [41, 690] on li "Mayor precisión en la asignación de costos" at bounding box center [48, 693] width 73 height 11
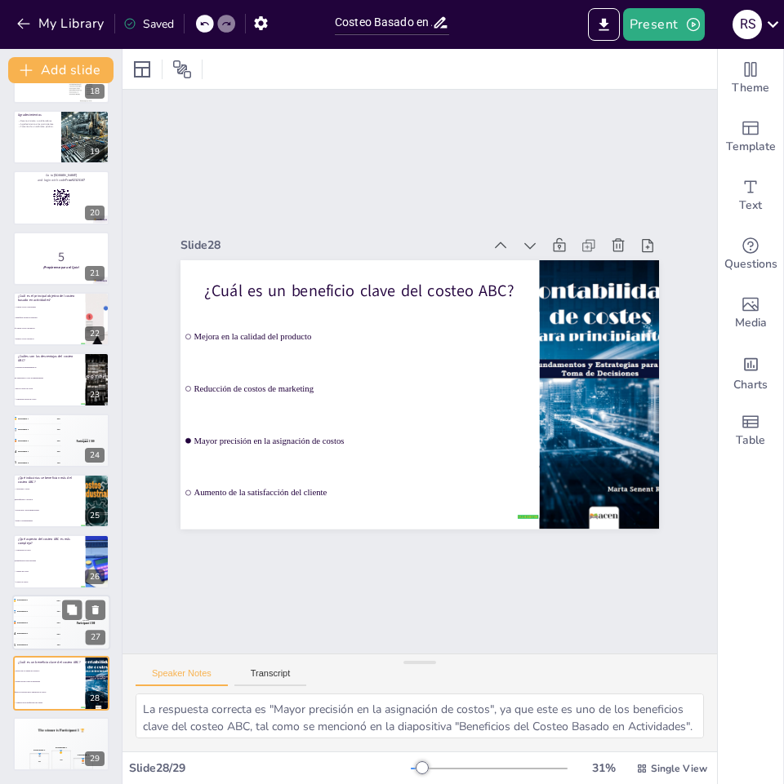
click at [33, 630] on div "4 Participant 4 200" at bounding box center [36, 633] width 49 height 11
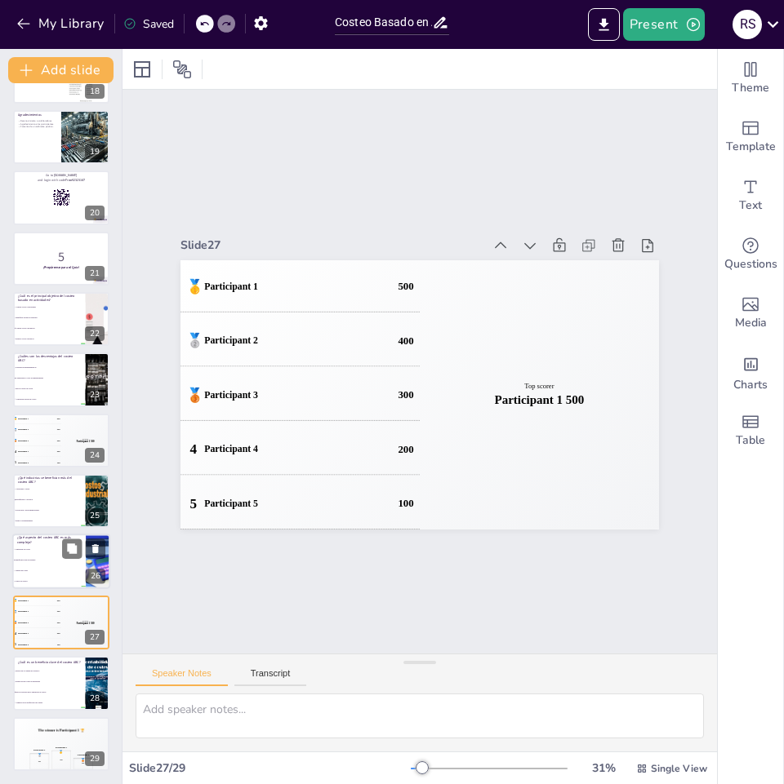
click at [44, 558] on li "Identificación de actividades" at bounding box center [48, 561] width 73 height 11
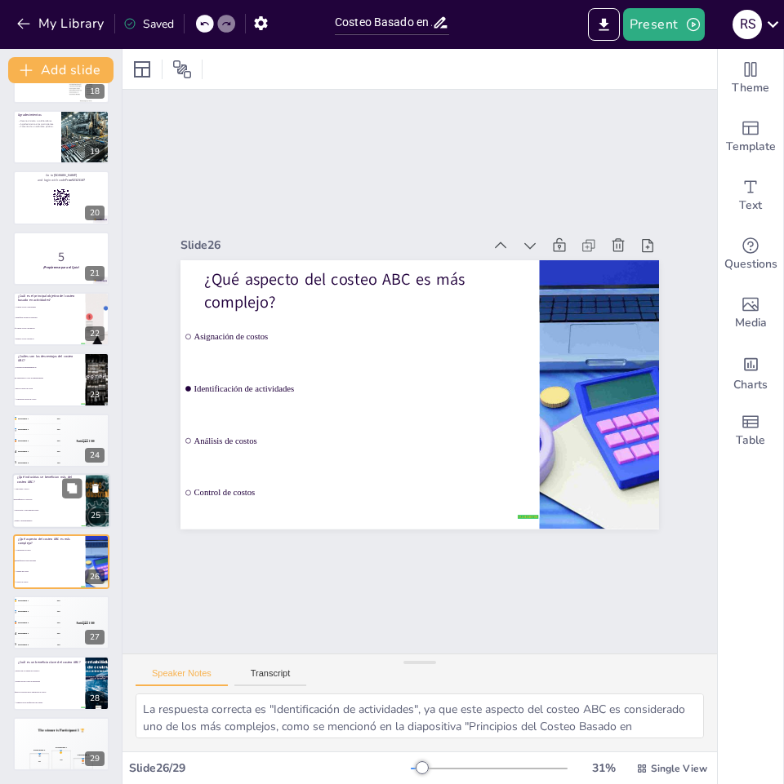
click at [26, 491] on li "Agricultura y pesca" at bounding box center [48, 489] width 73 height 11
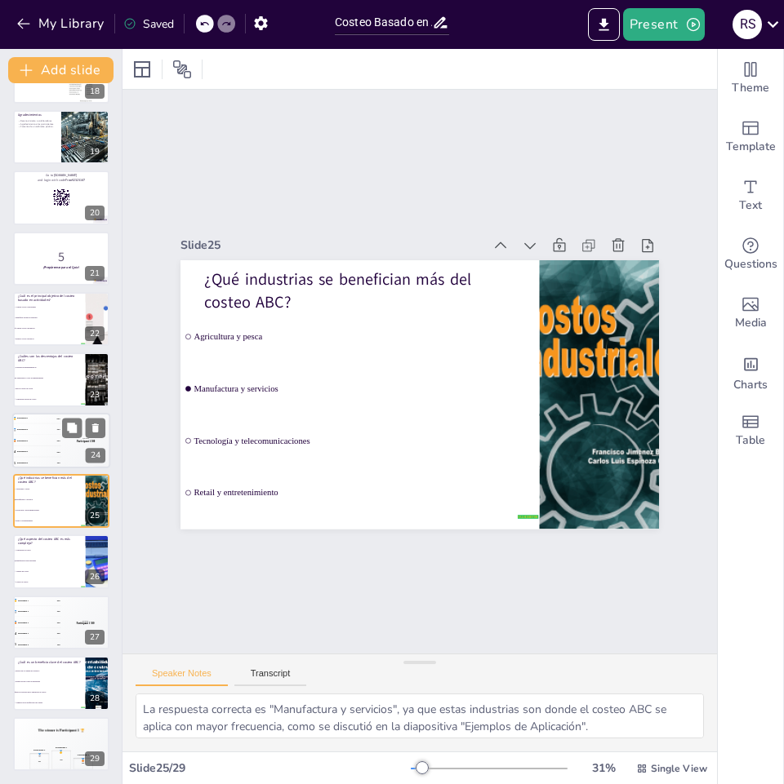
click at [26, 432] on div "🥈 Participant 2 400" at bounding box center [36, 429] width 49 height 11
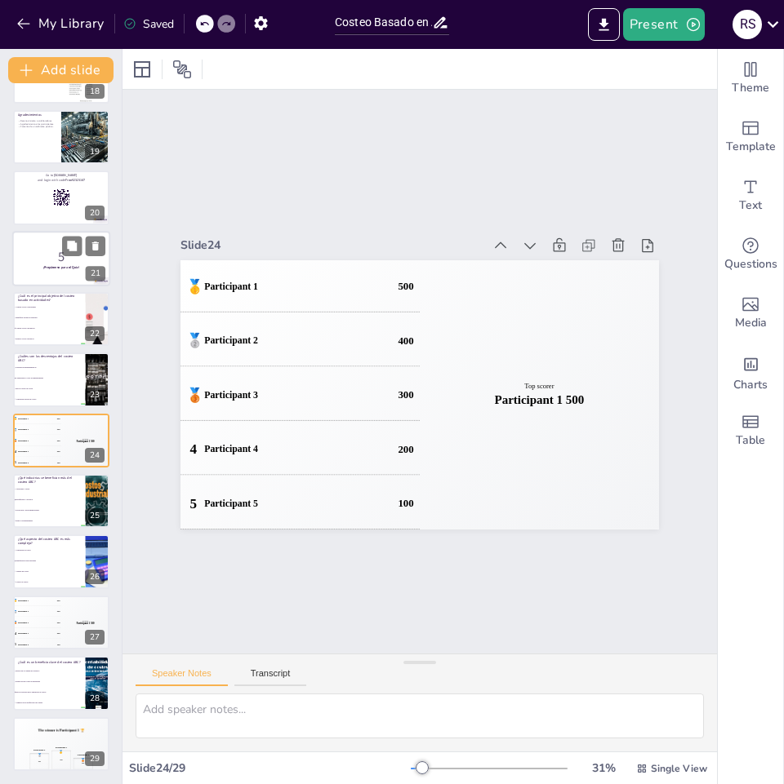
click at [33, 231] on div "5 ¡Prepárense para el Quiz!" at bounding box center [61, 231] width 98 height 0
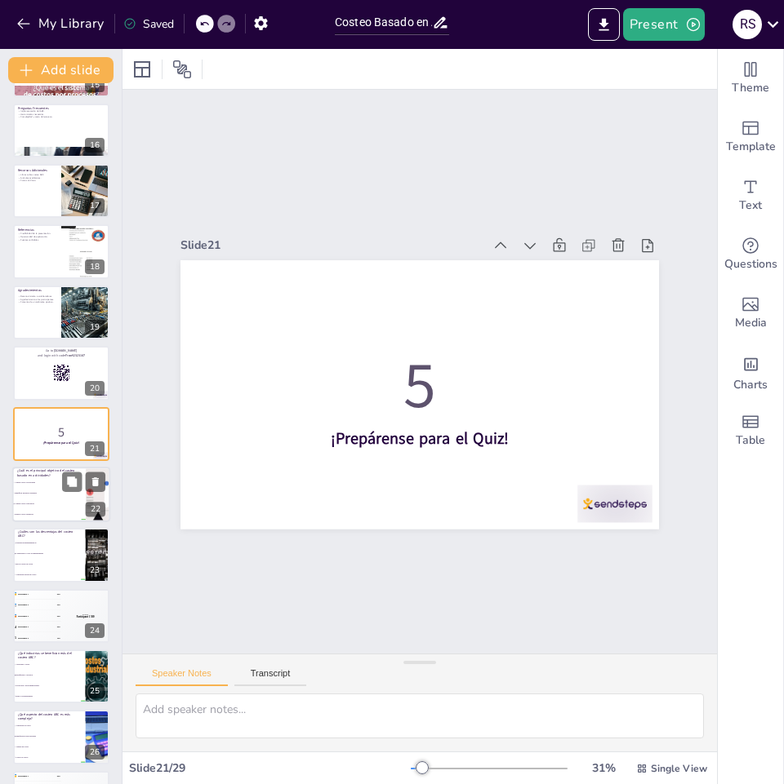
click at [45, 490] on li "Identificar productos rentables" at bounding box center [48, 493] width 73 height 11
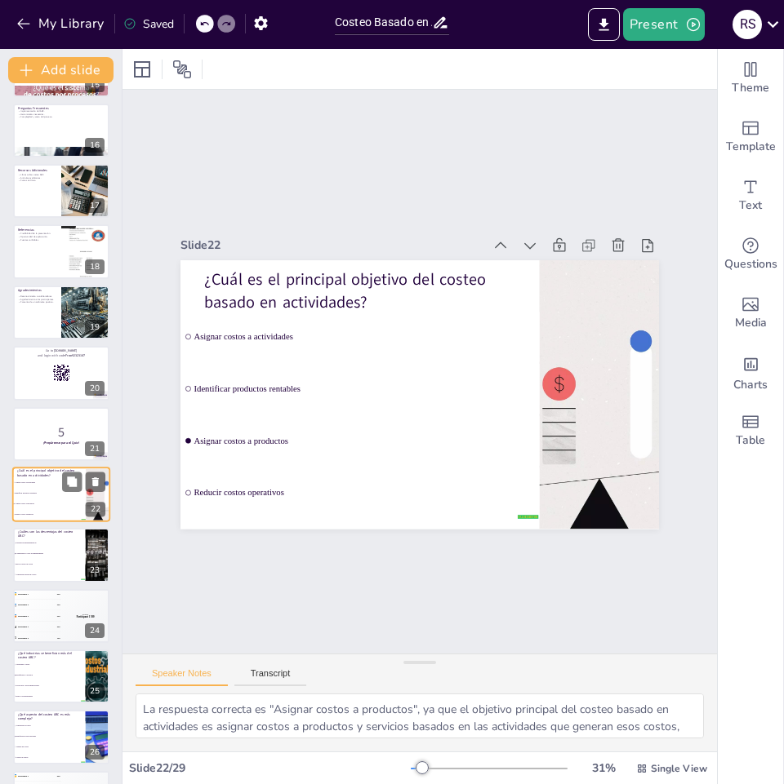
scroll to position [965, 0]
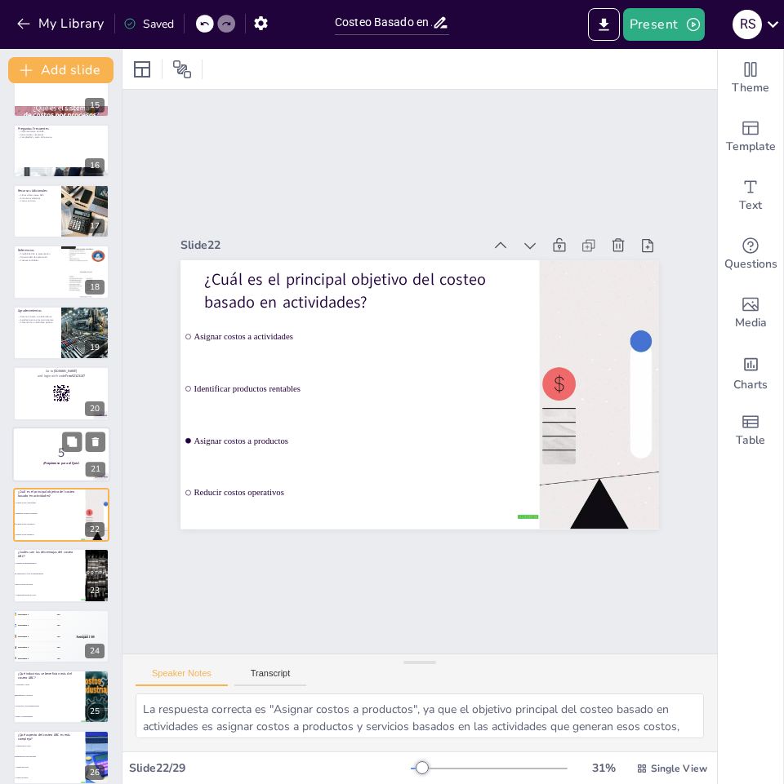
click at [29, 446] on p "5" at bounding box center [61, 452] width 88 height 18
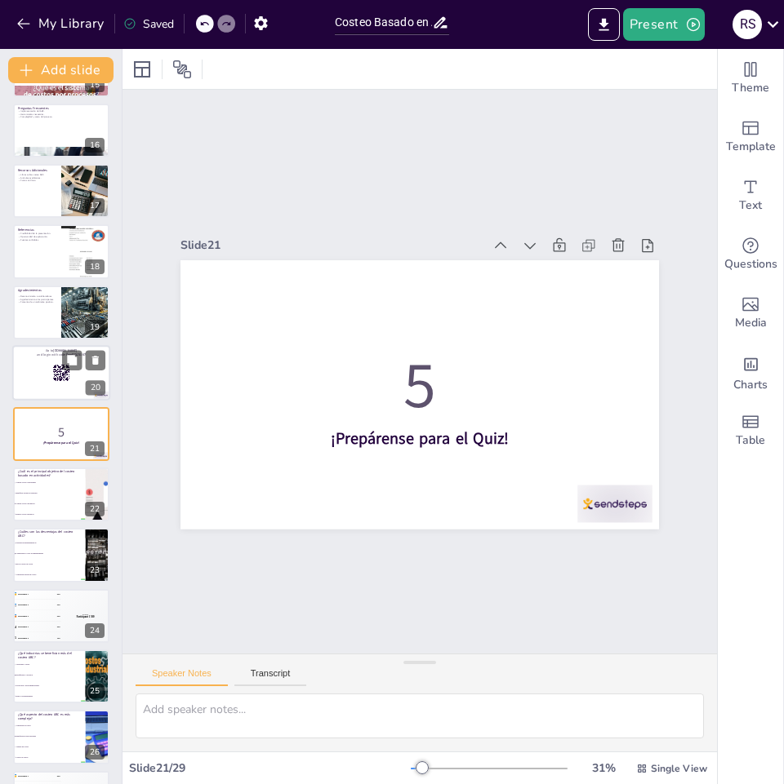
click at [43, 388] on div at bounding box center [61, 373] width 98 height 56
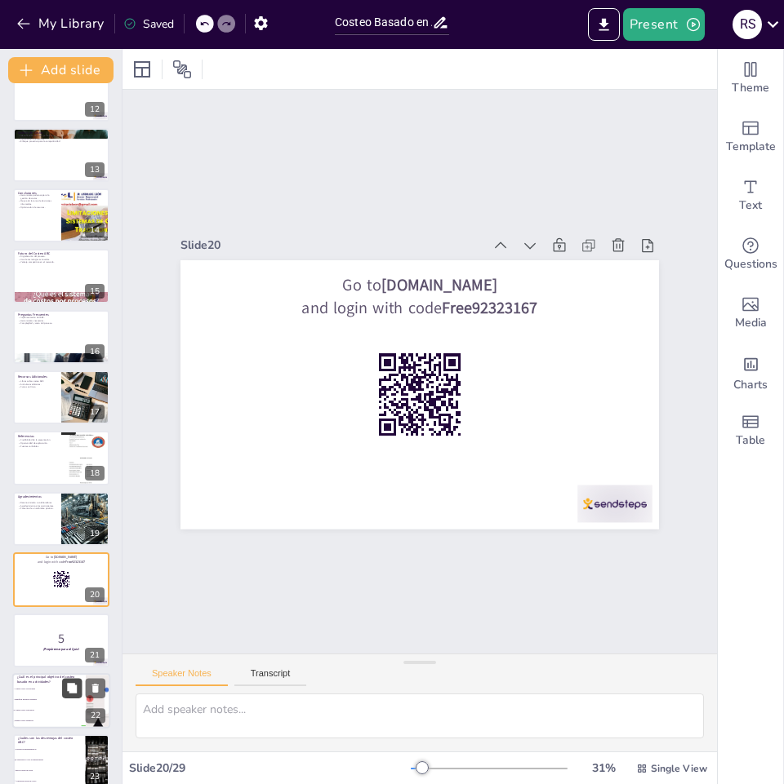
scroll to position [680, 0]
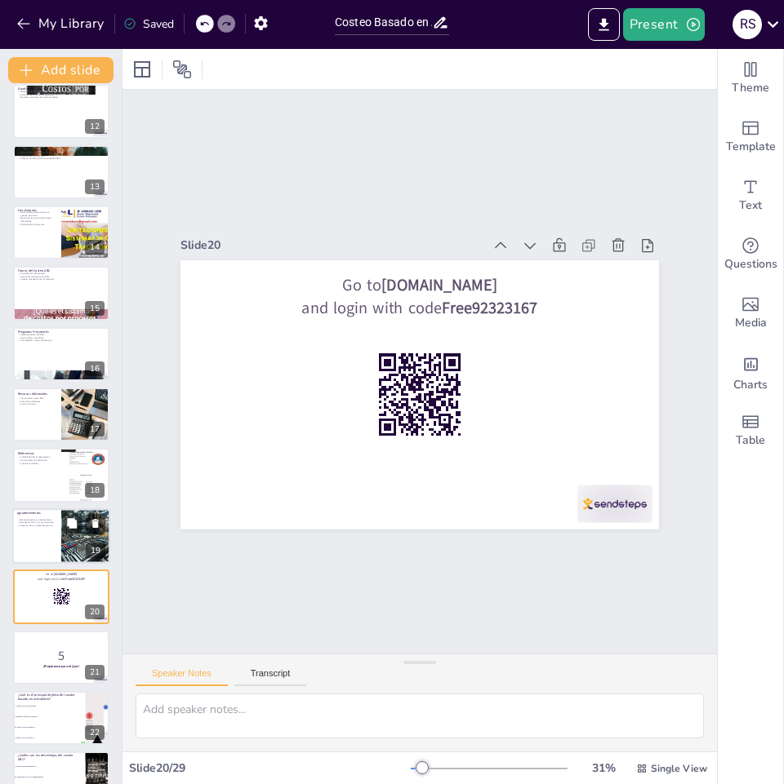
click at [35, 529] on div "Reconocimiento a colaboradores. Agradecimiento a los participantes. Fomento de …" at bounding box center [36, 523] width 39 height 14
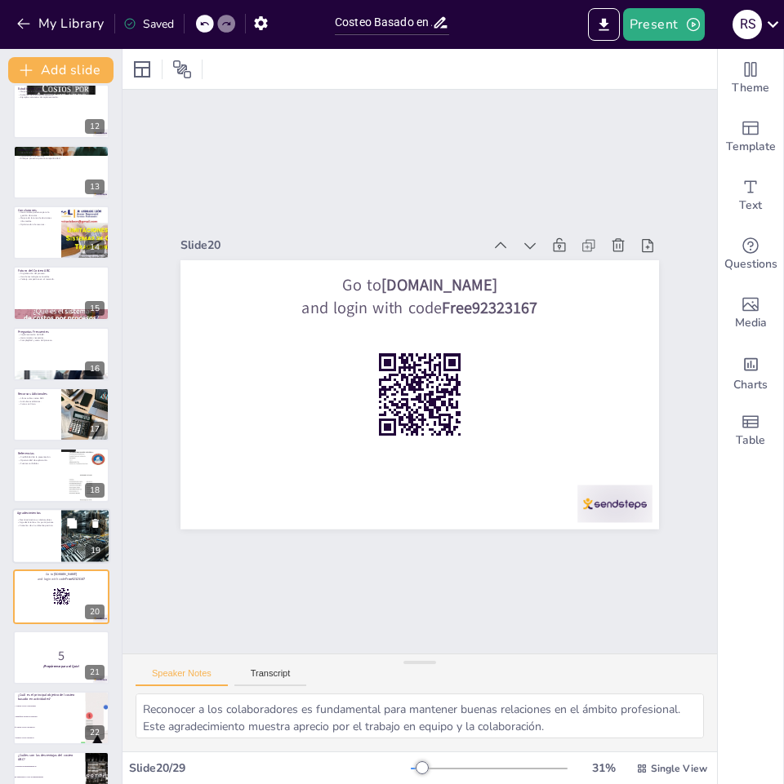
scroll to position [782, 0]
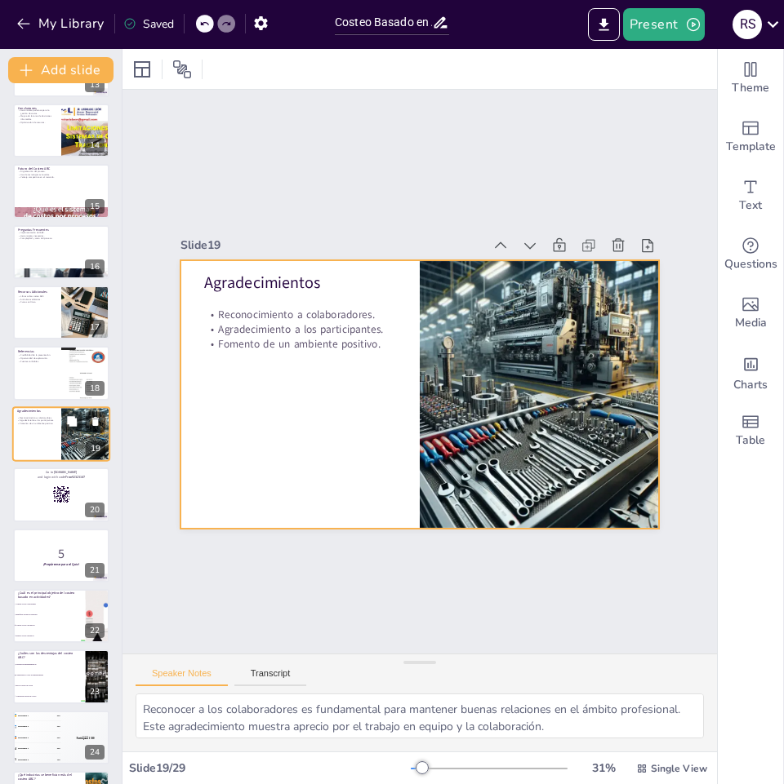
click at [33, 457] on div at bounding box center [61, 434] width 98 height 56
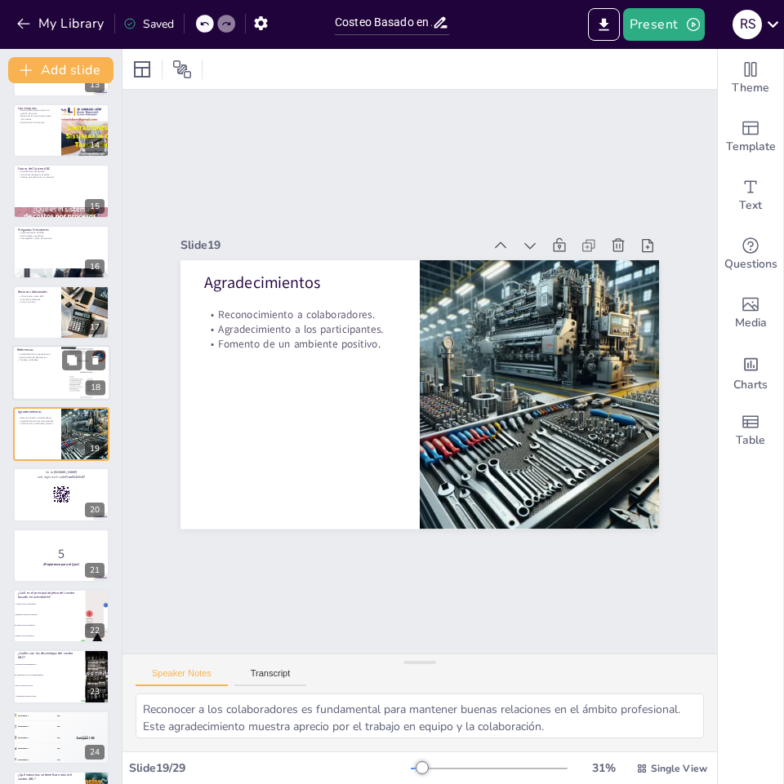
click at [45, 376] on div at bounding box center [61, 374] width 98 height 56
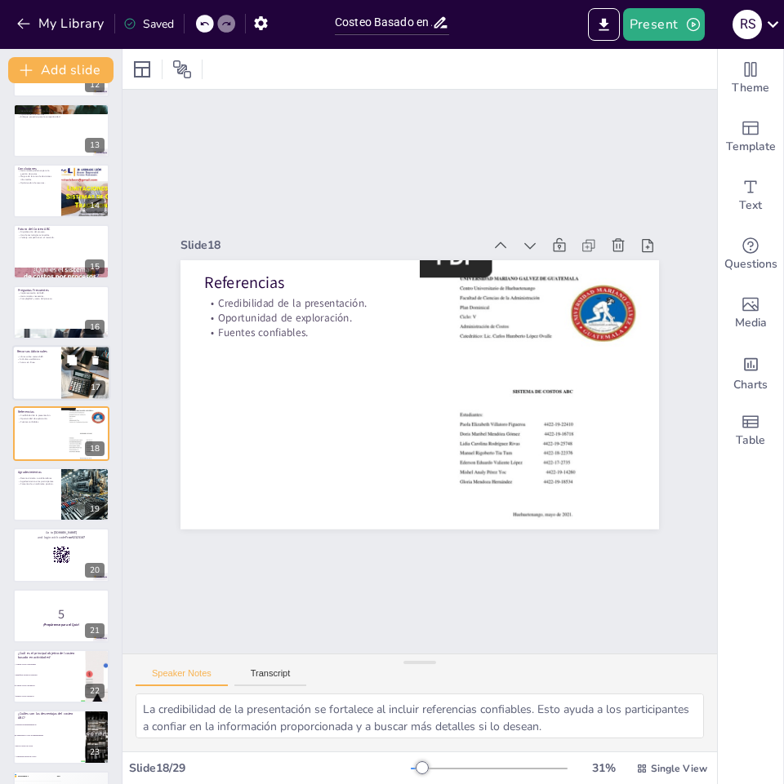
click at [31, 360] on p "Artículos académicos." at bounding box center [36, 359] width 39 height 3
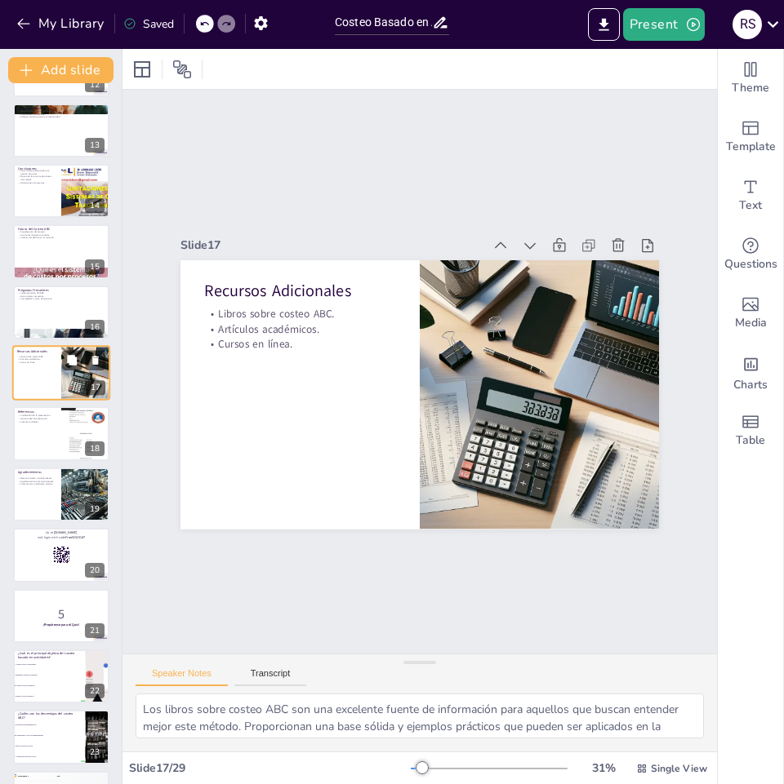
scroll to position [661, 0]
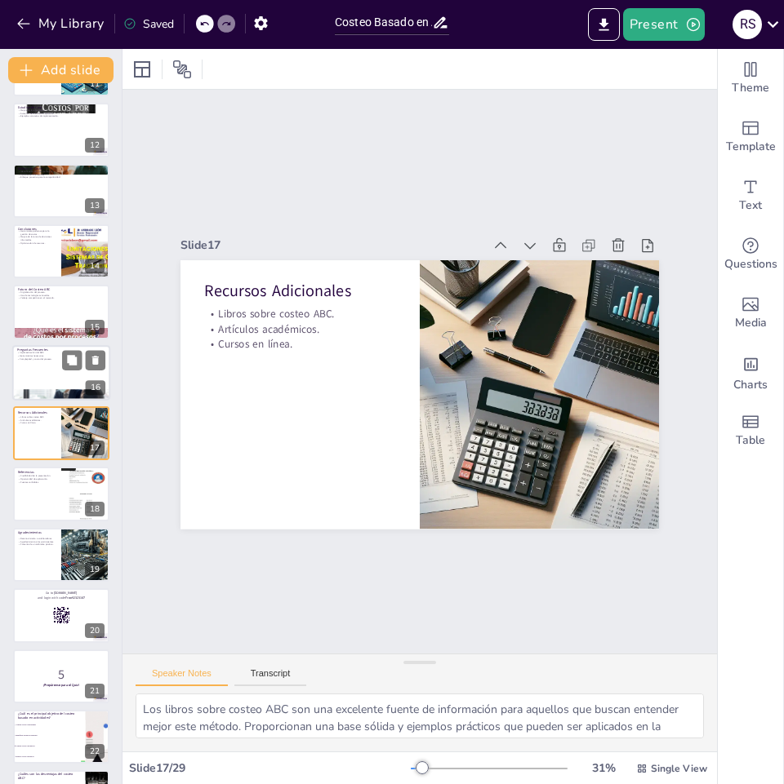
click at [29, 364] on div at bounding box center [61, 373] width 98 height 56
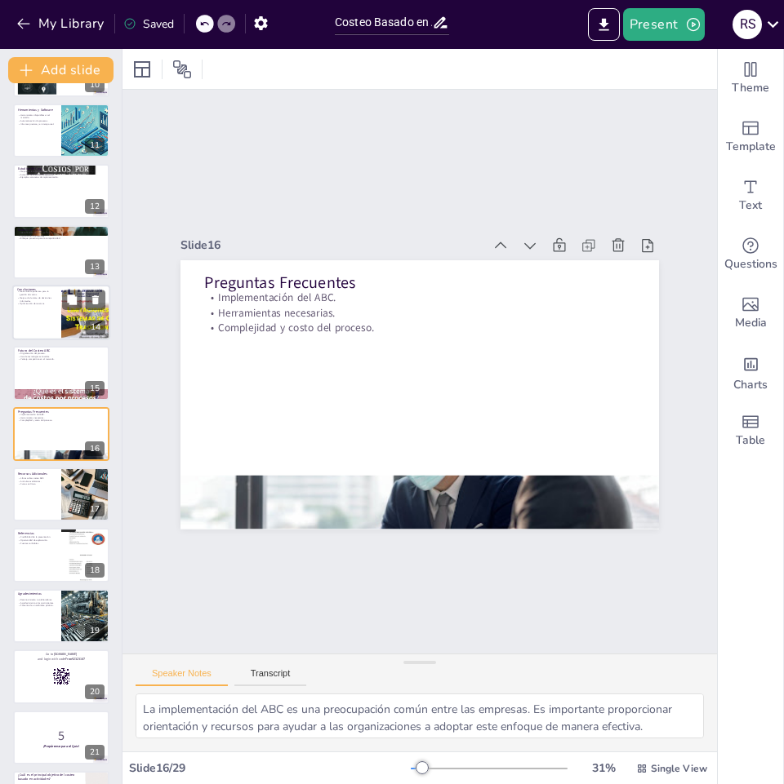
click at [29, 320] on div at bounding box center [61, 313] width 98 height 56
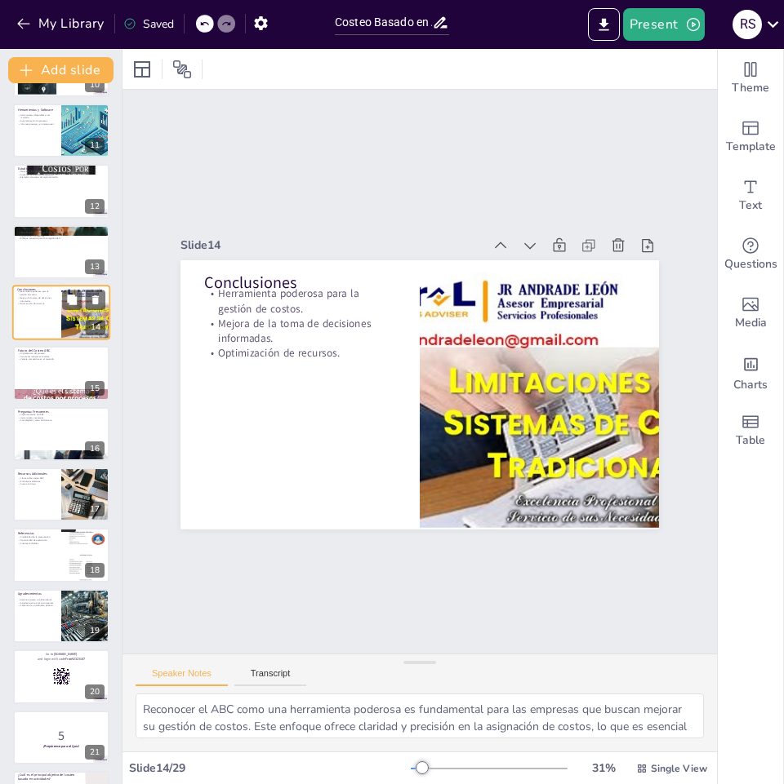
scroll to position [479, 0]
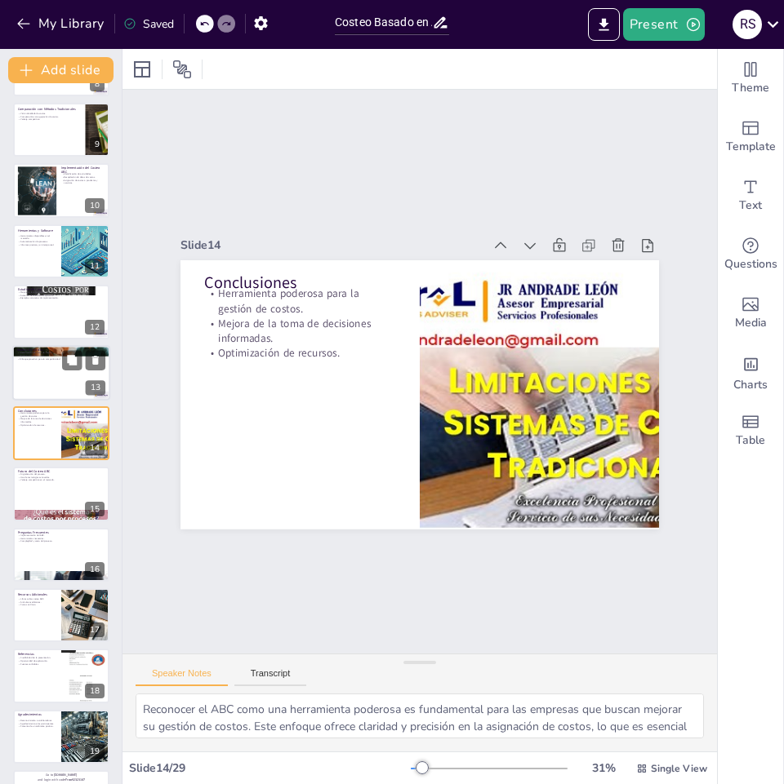
click at [34, 378] on div at bounding box center [61, 373] width 98 height 56
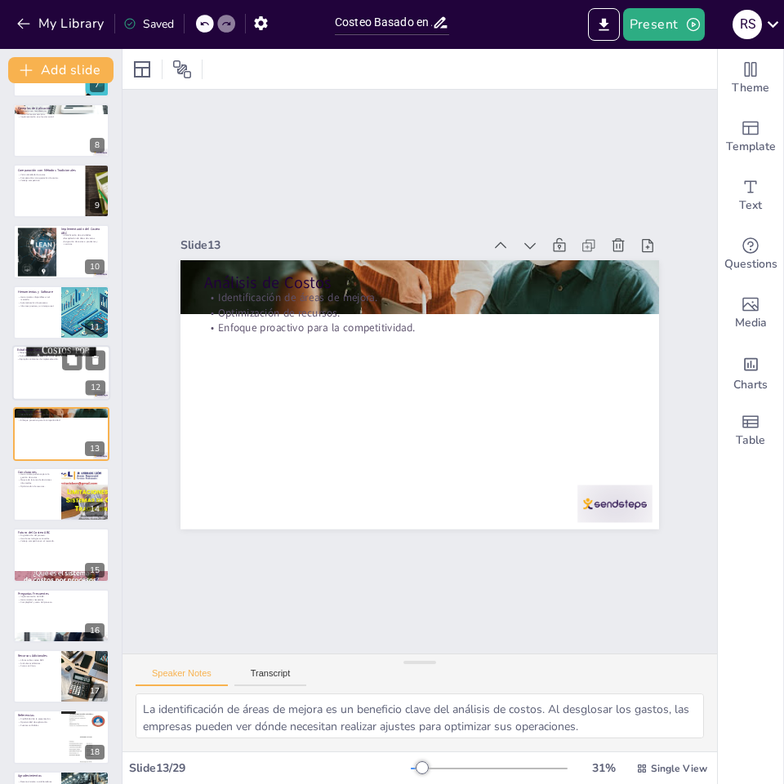
click at [33, 366] on div at bounding box center [61, 373] width 98 height 56
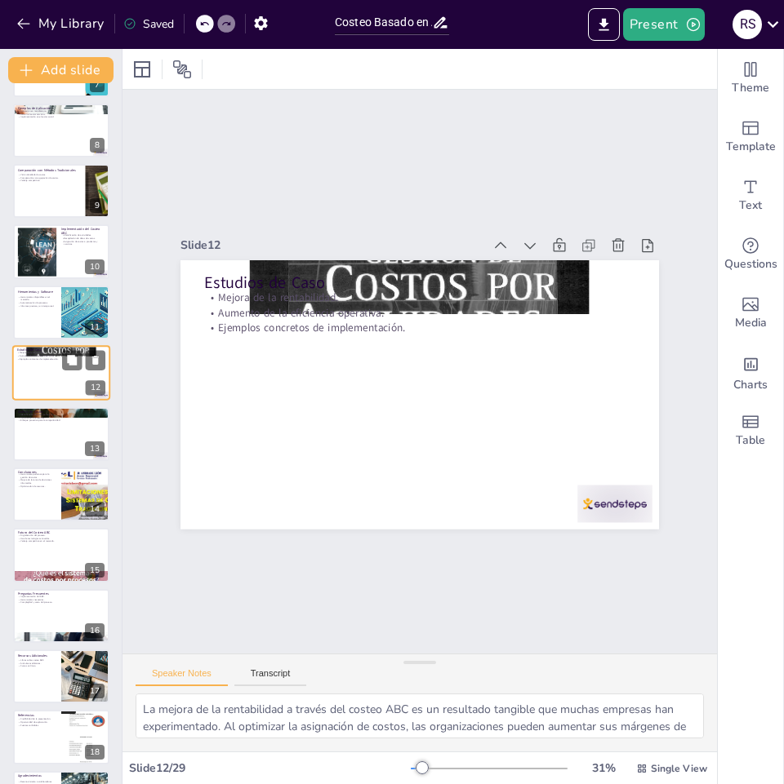
scroll to position [358, 0]
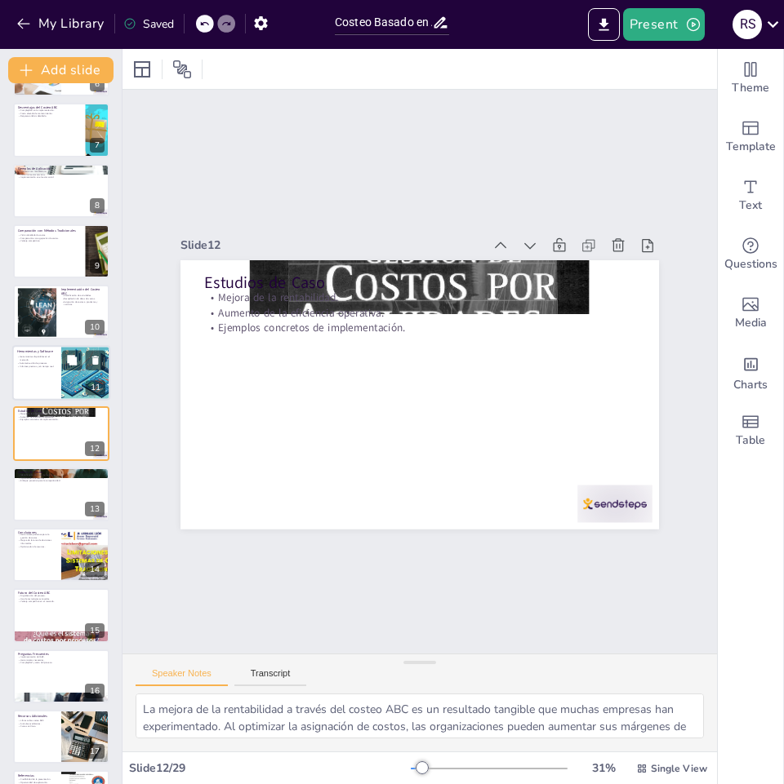
click at [27, 362] on p "Automatización de procesos." at bounding box center [36, 363] width 39 height 3
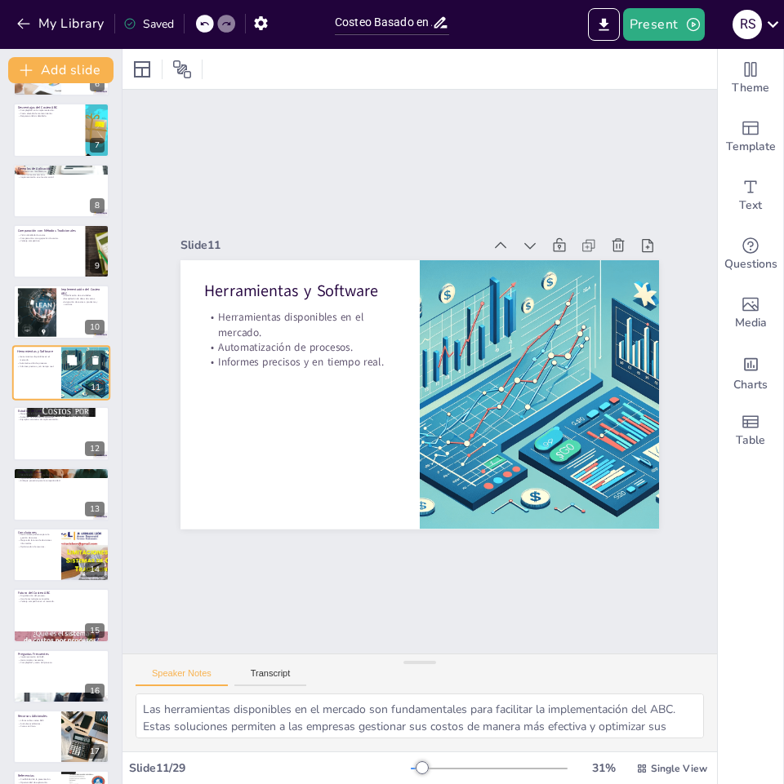
scroll to position [296, 0]
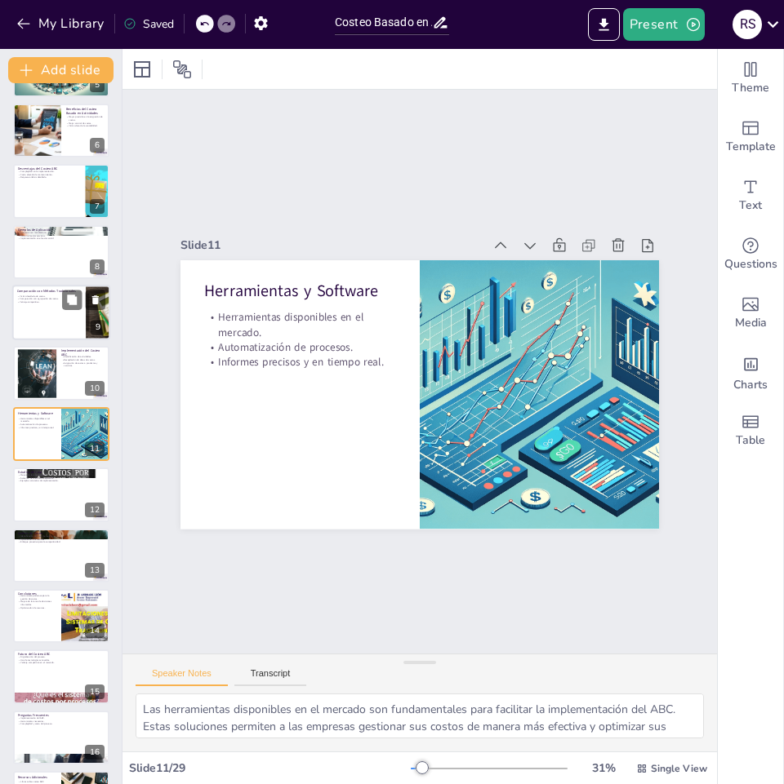
click at [29, 316] on div at bounding box center [61, 313] width 98 height 56
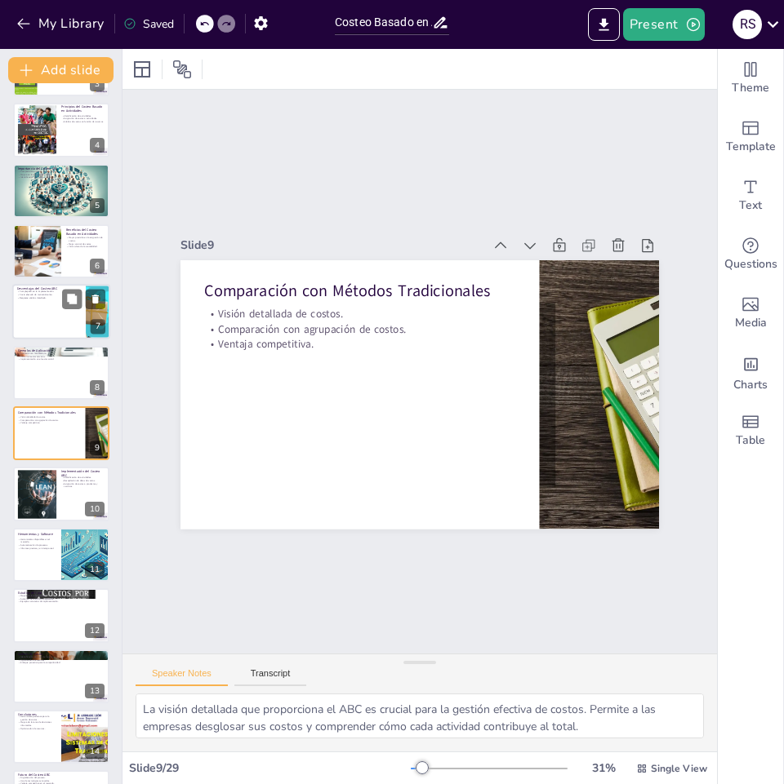
click at [38, 302] on div at bounding box center [61, 313] width 98 height 56
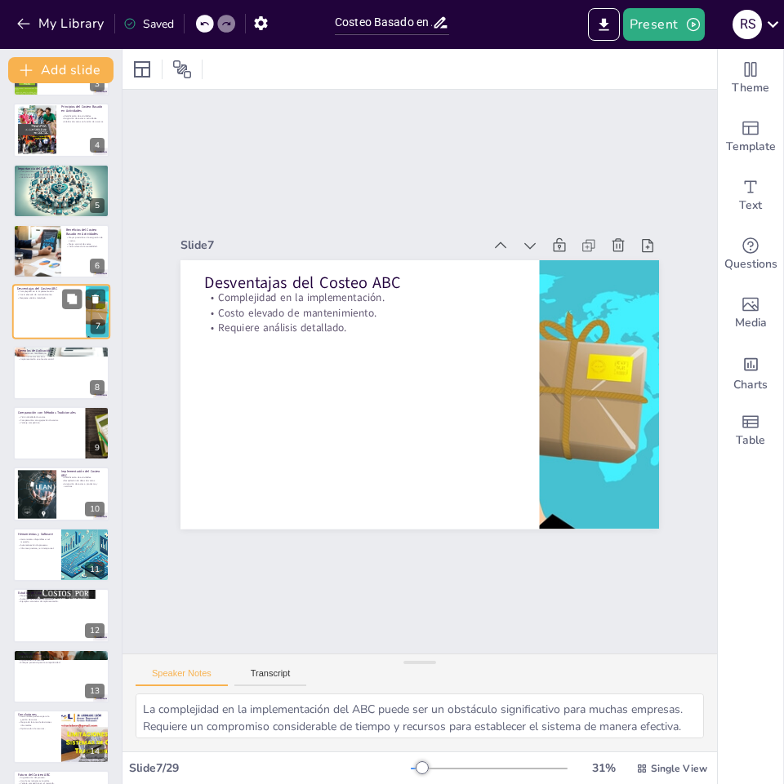
scroll to position [54, 0]
